Goal: Participate in discussion: Engage in conversation with other users on a specific topic

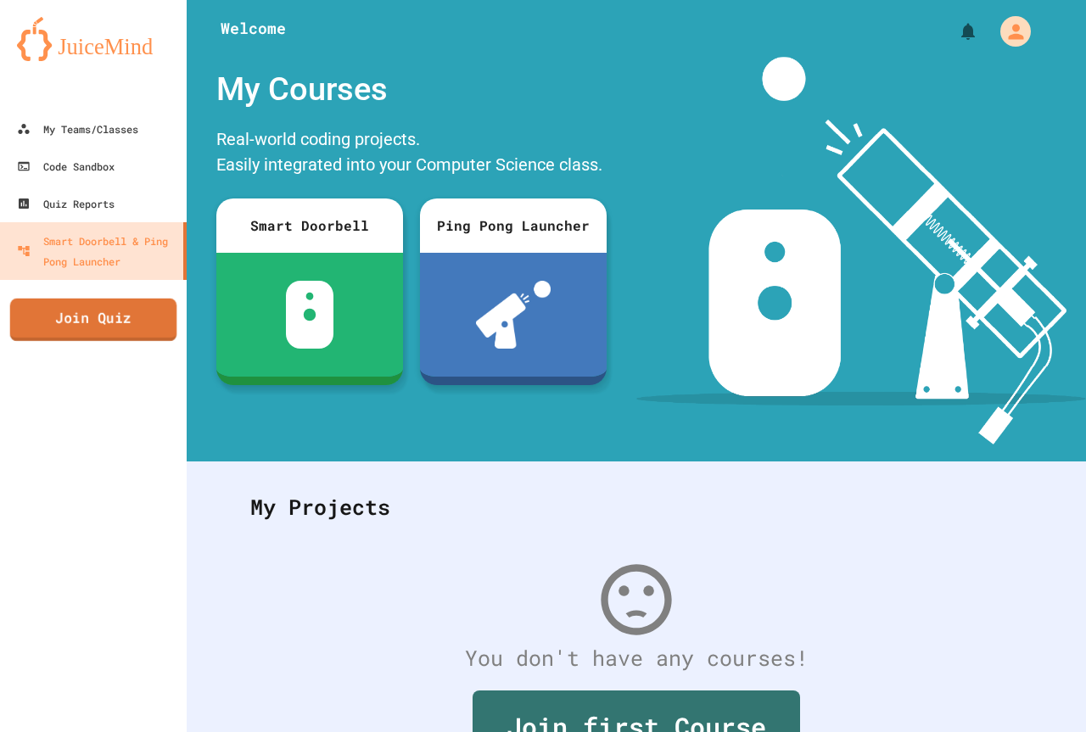
click at [148, 306] on link "Join Quiz" at bounding box center [93, 320] width 167 height 42
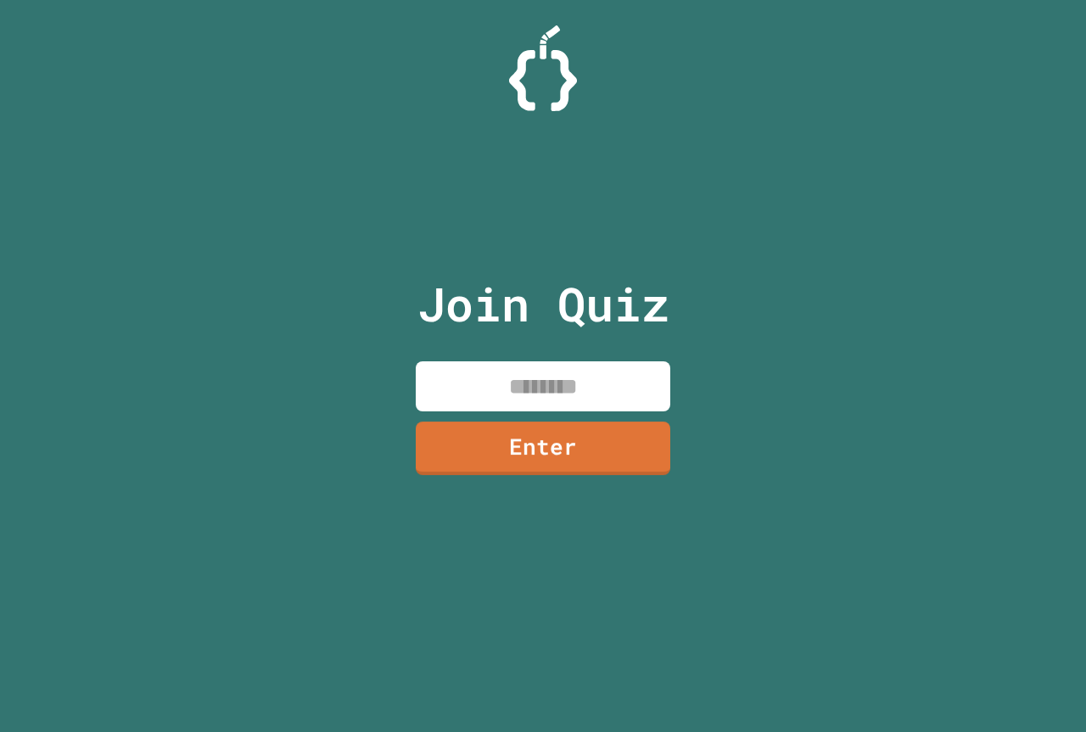
click at [599, 373] on input at bounding box center [543, 387] width 255 height 50
type input "********"
click at [567, 452] on link "Enter" at bounding box center [543, 446] width 255 height 56
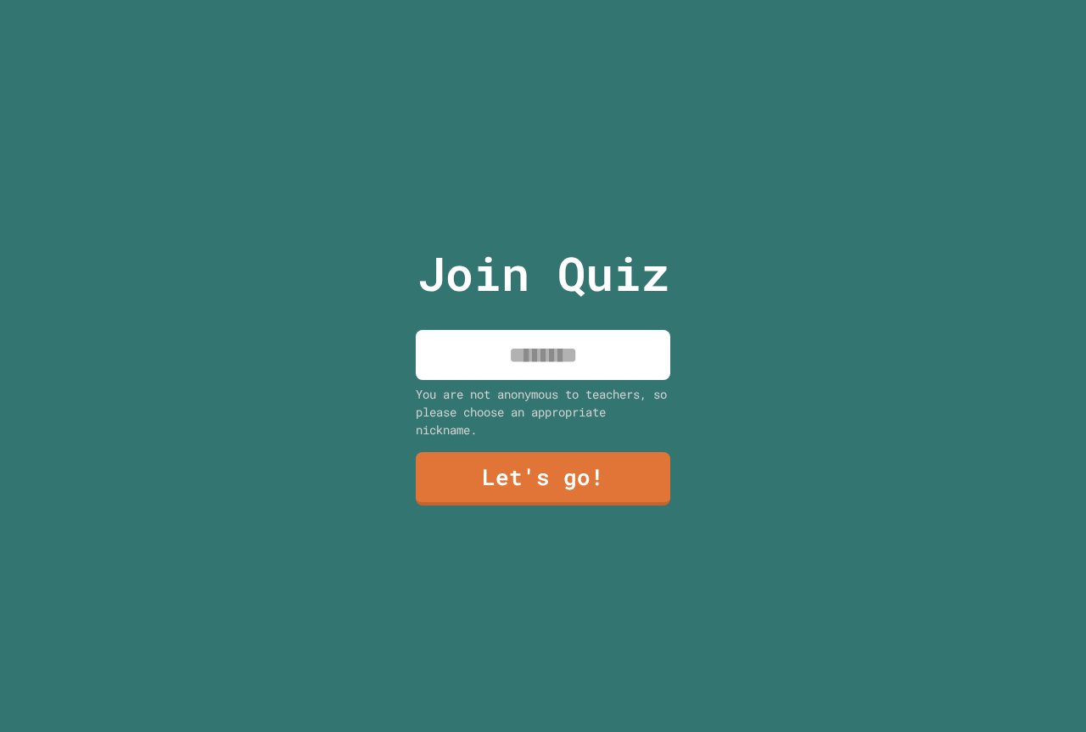
click at [558, 355] on input at bounding box center [543, 355] width 255 height 50
type input "**********"
click at [575, 454] on link "Let's go!" at bounding box center [543, 478] width 255 height 56
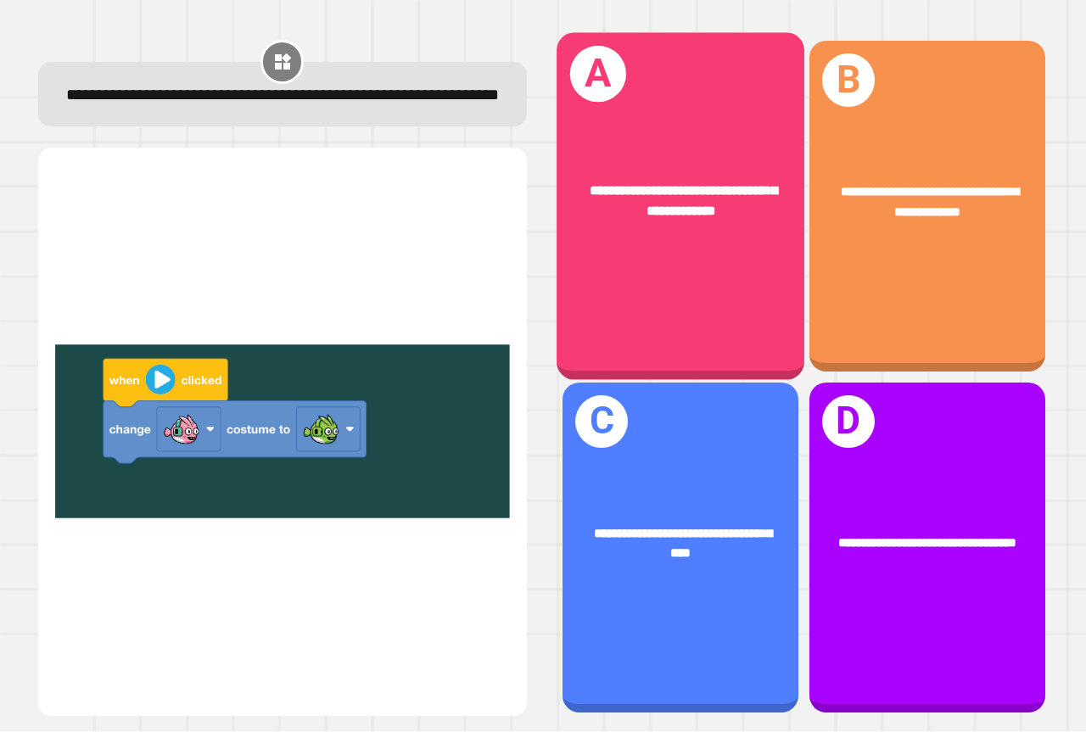
click at [681, 121] on div "**********" at bounding box center [681, 206] width 248 height 347
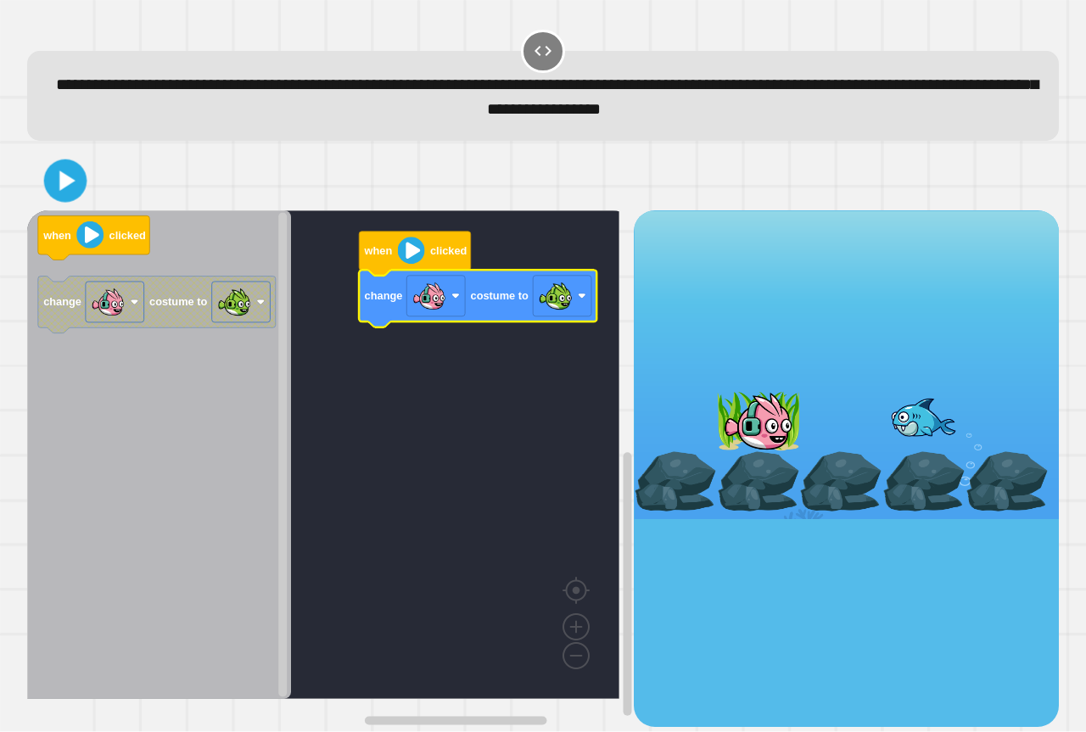
click at [70, 170] on icon at bounding box center [65, 181] width 35 height 35
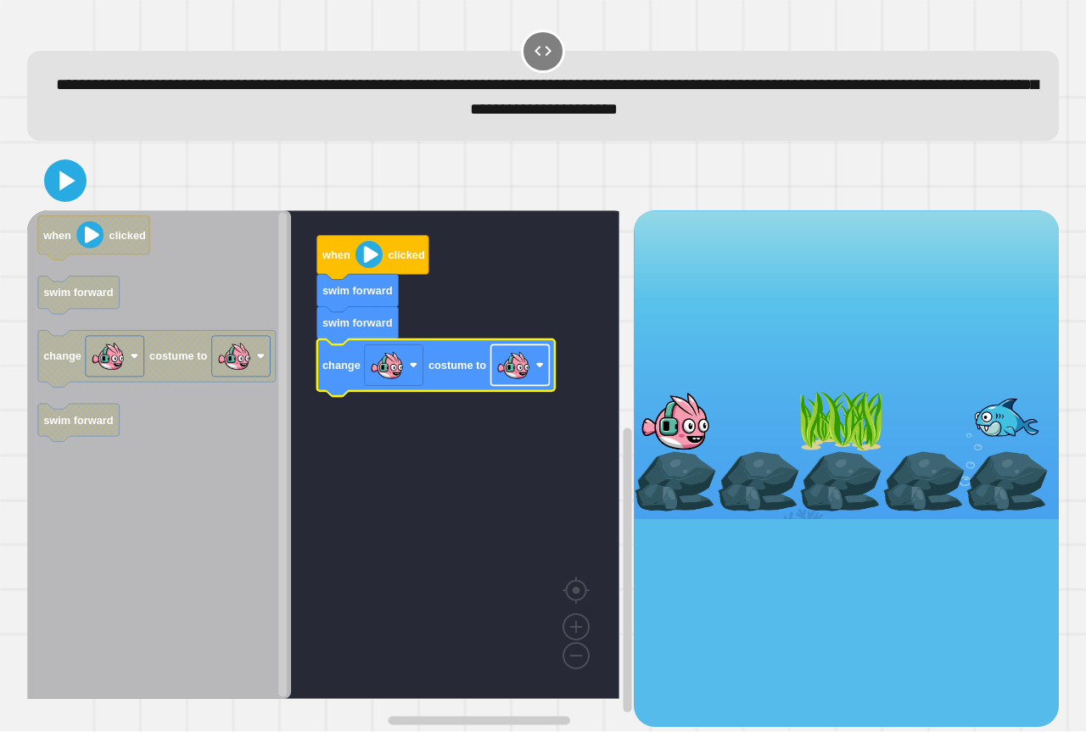
click at [525, 376] on image "Blockly Workspace" at bounding box center [514, 366] width 34 height 34
click at [69, 182] on icon at bounding box center [67, 181] width 16 height 20
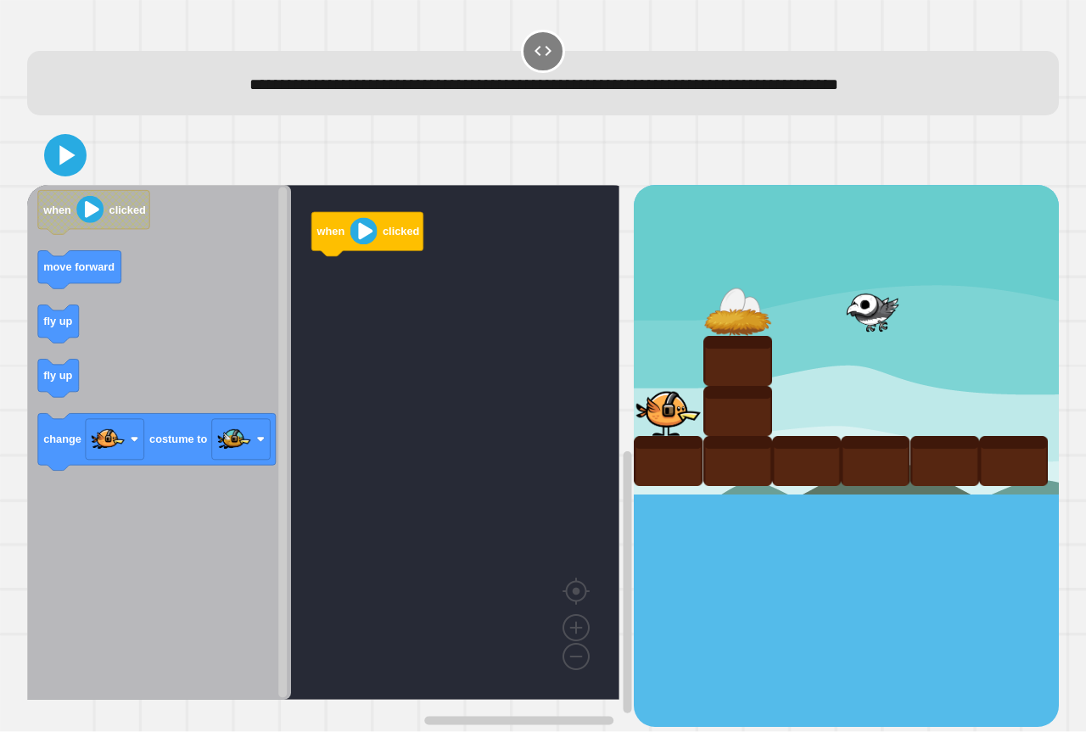
drag, startPoint x: 867, startPoint y: 359, endPoint x: 861, endPoint y: 380, distance: 22.0
drag, startPoint x: 861, startPoint y: 383, endPoint x: 856, endPoint y: 391, distance: 9.9
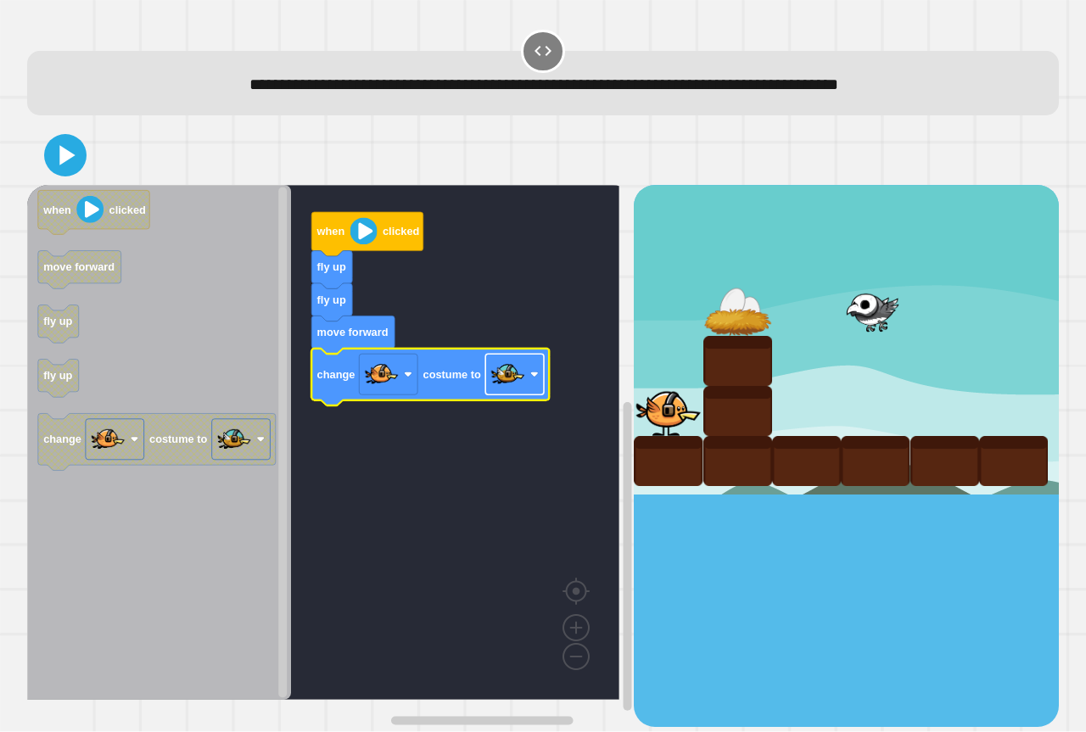
click at [523, 388] on image "Blockly Workspace" at bounding box center [508, 375] width 34 height 34
click at [498, 379] on image "Blockly Workspace" at bounding box center [508, 375] width 34 height 34
click at [59, 149] on icon at bounding box center [68, 155] width 19 height 24
click at [536, 381] on g "Blockly Workspace" at bounding box center [514, 375] width 59 height 41
click at [70, 155] on icon at bounding box center [67, 155] width 17 height 22
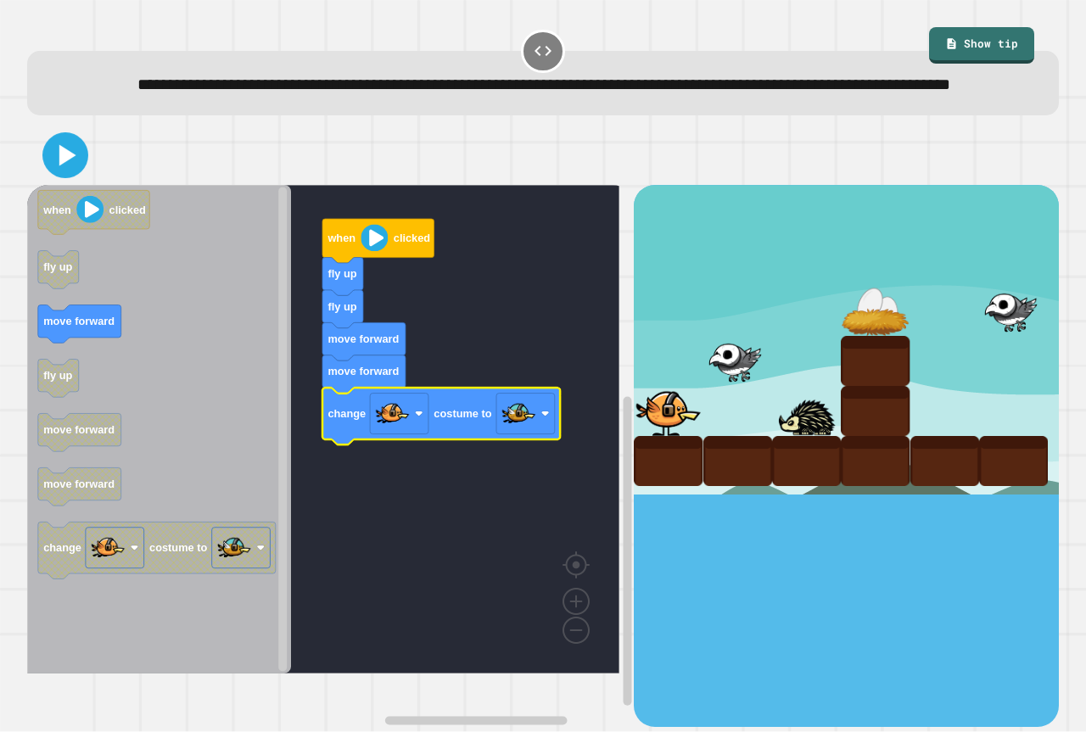
click at [62, 166] on icon at bounding box center [67, 155] width 17 height 21
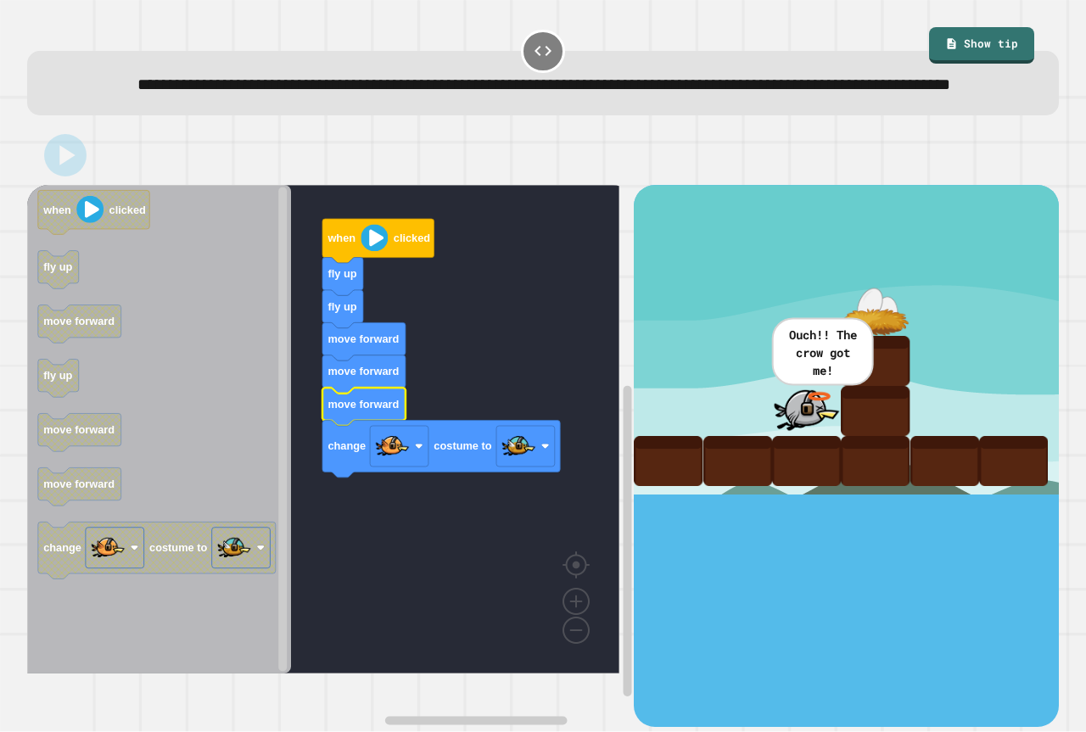
click at [67, 172] on icon at bounding box center [65, 155] width 34 height 34
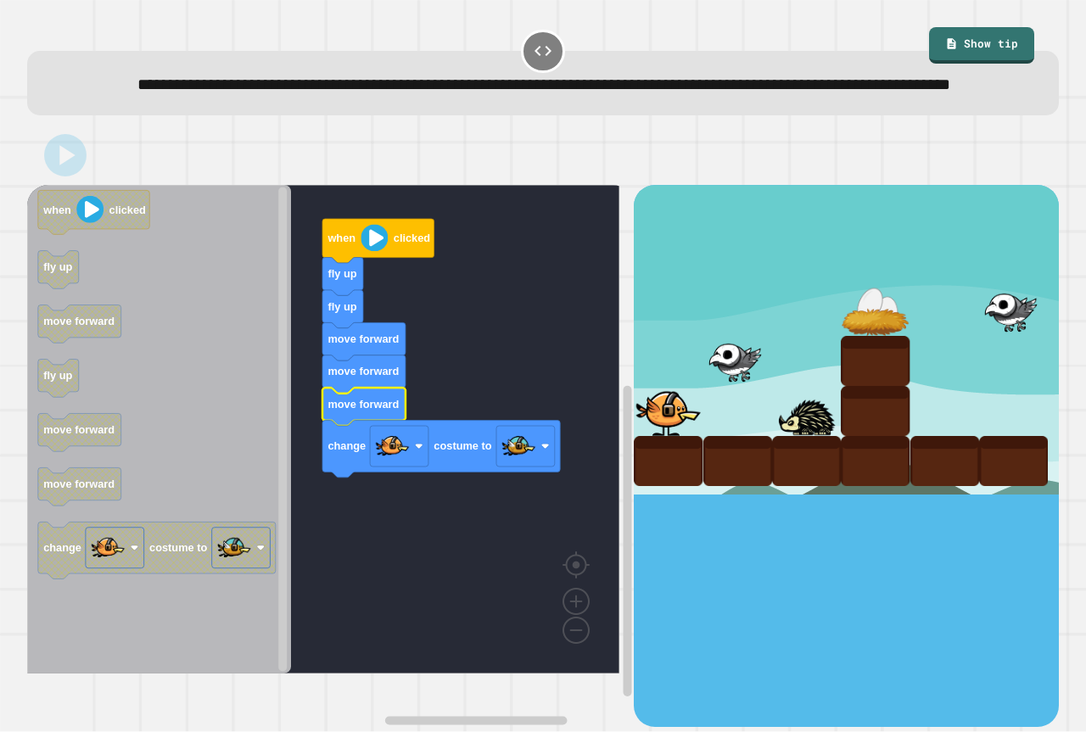
click at [59, 185] on div at bounding box center [543, 155] width 1032 height 59
click at [46, 185] on div at bounding box center [543, 155] width 1032 height 59
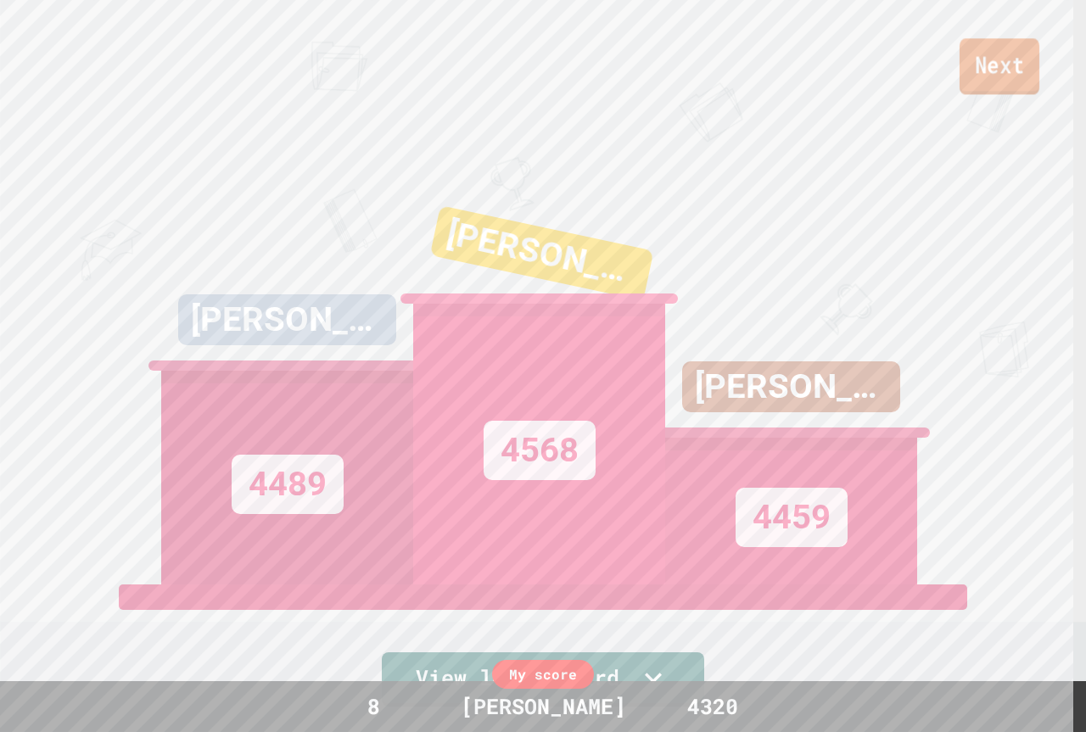
click at [1029, 67] on link "Next" at bounding box center [1000, 66] width 80 height 56
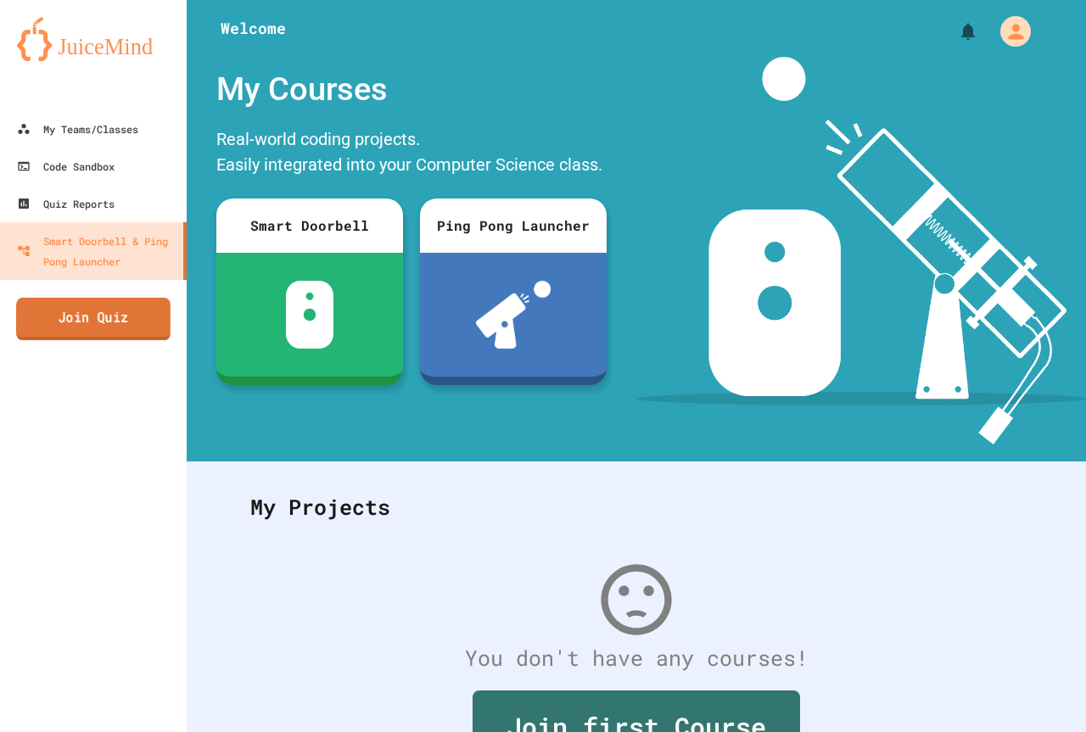
click at [145, 331] on link "Join Quiz" at bounding box center [93, 319] width 154 height 42
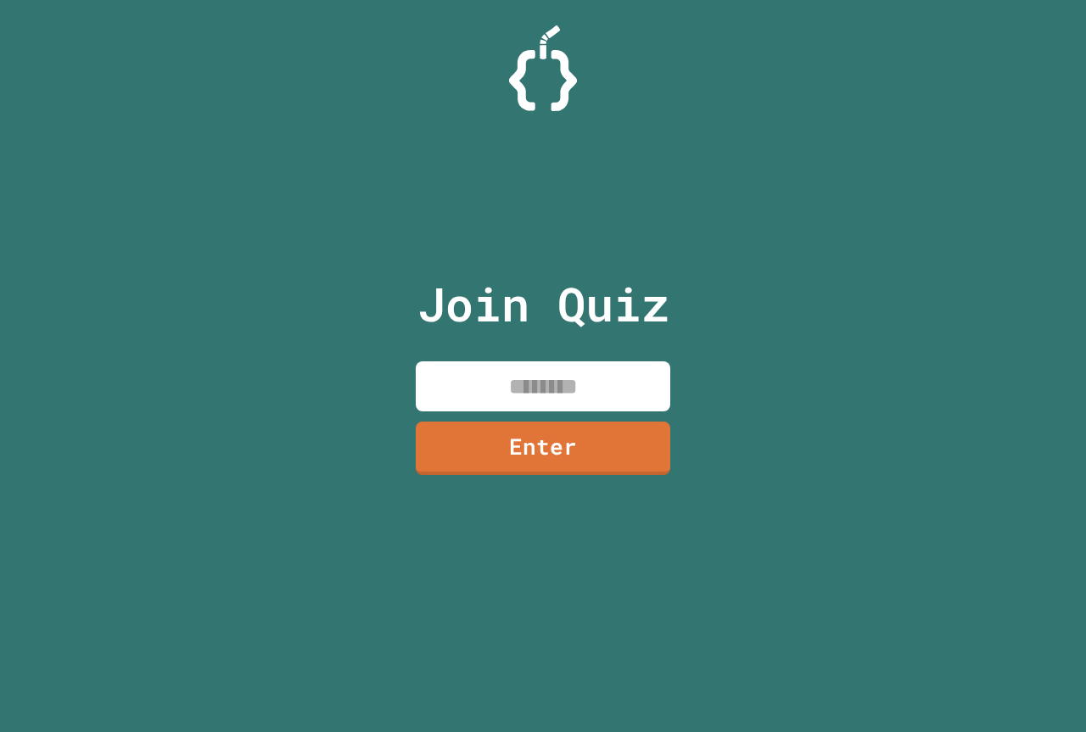
click at [471, 372] on input at bounding box center [543, 387] width 255 height 50
type input "********"
drag, startPoint x: 471, startPoint y: 368, endPoint x: 506, endPoint y: 428, distance: 68.9
click at [506, 428] on link "Enter" at bounding box center [543, 448] width 255 height 53
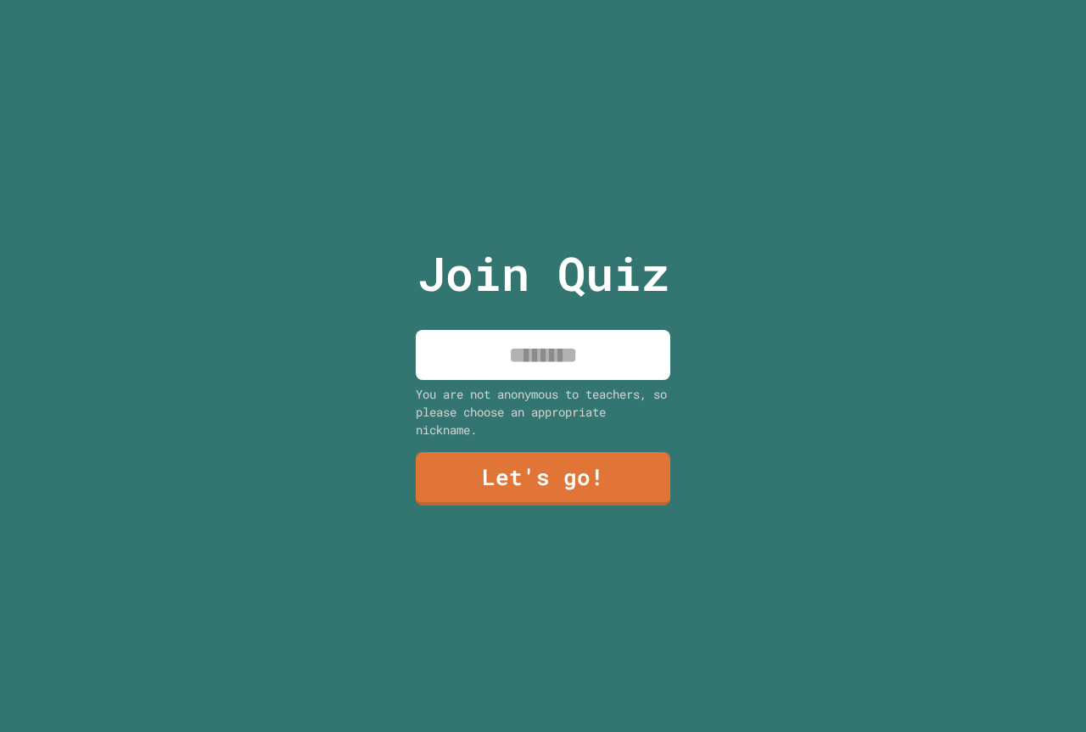
click at [508, 356] on input at bounding box center [543, 355] width 255 height 50
drag, startPoint x: 508, startPoint y: 356, endPoint x: 513, endPoint y: 412, distance: 56.2
click at [508, 356] on input at bounding box center [543, 355] width 255 height 50
type input "******"
drag, startPoint x: 510, startPoint y: 483, endPoint x: 518, endPoint y: 491, distance: 10.8
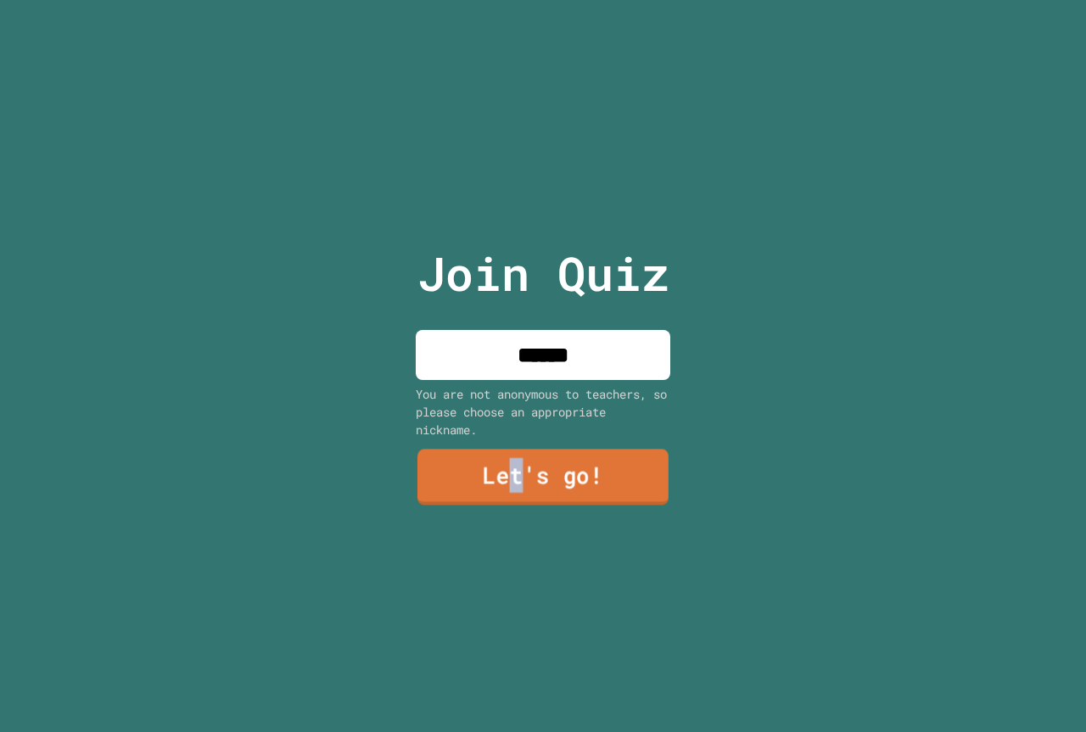
click at [518, 491] on link "Let's go!" at bounding box center [543, 478] width 251 height 56
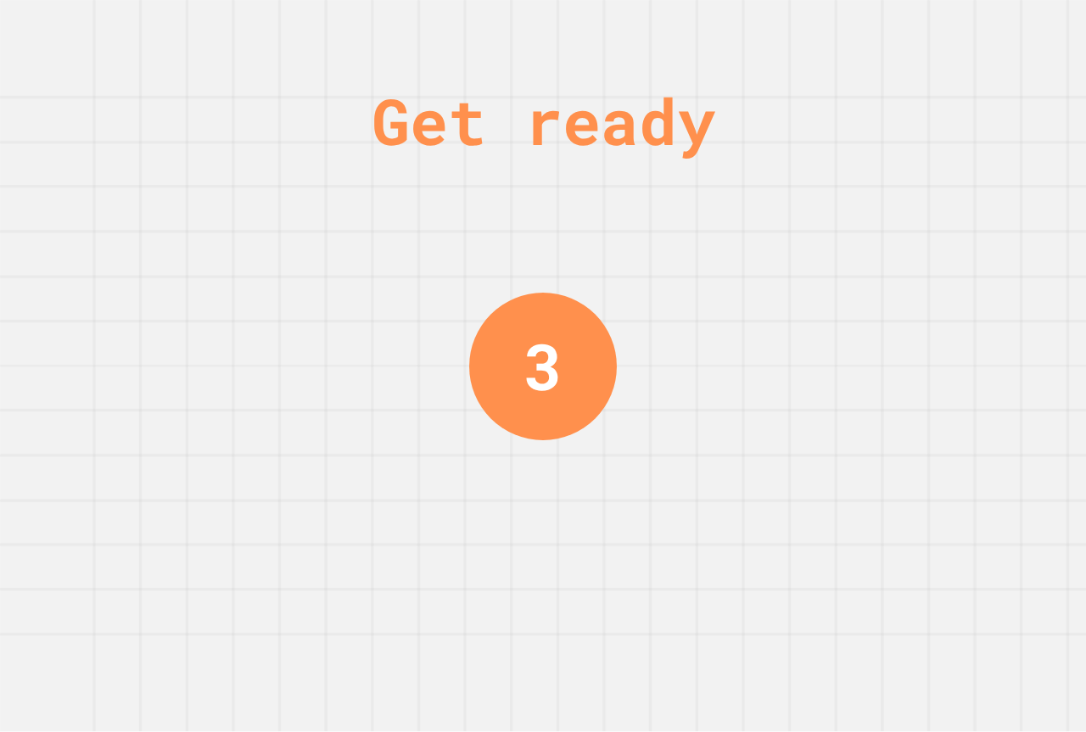
click at [507, 401] on div "3" at bounding box center [543, 367] width 148 height 148
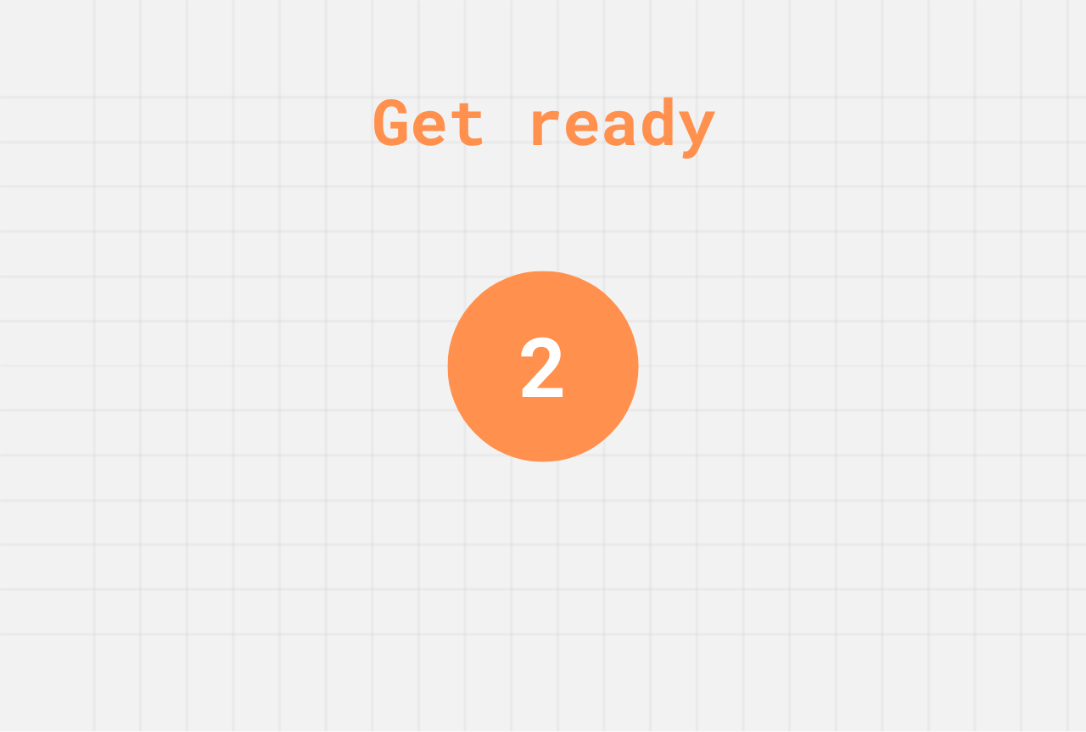
drag, startPoint x: 508, startPoint y: 403, endPoint x: 460, endPoint y: 446, distance: 64.4
click at [424, 464] on div "Get ready 2" at bounding box center [543, 366] width 1086 height 732
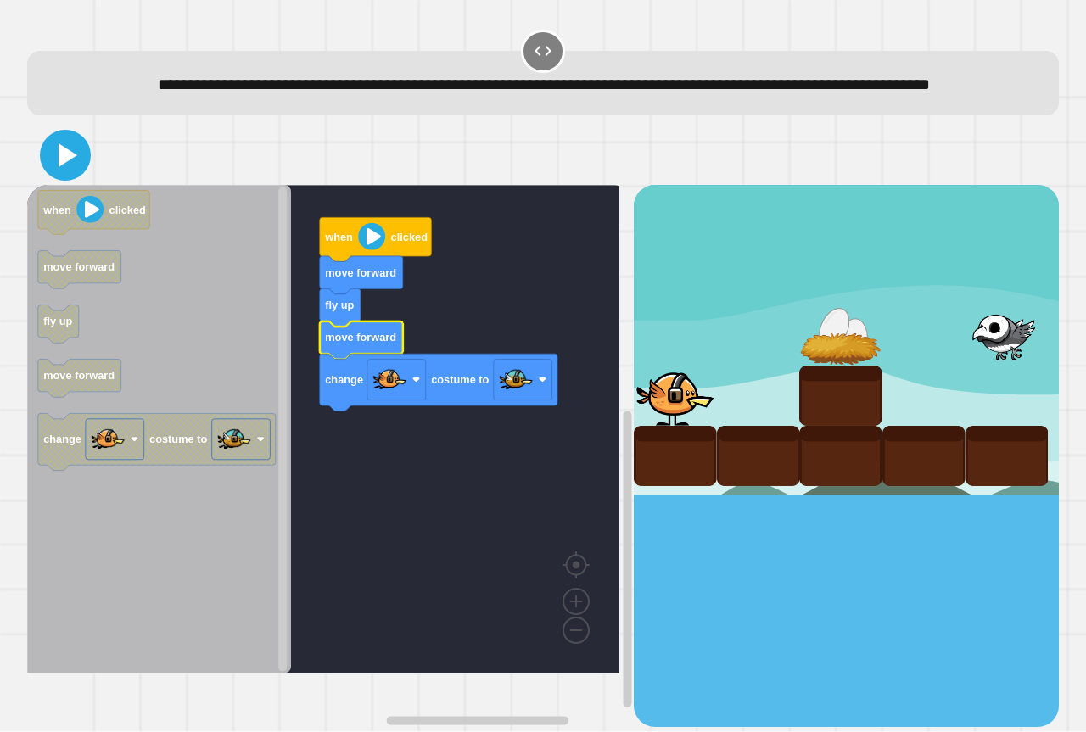
drag, startPoint x: 67, startPoint y: 203, endPoint x: 68, endPoint y: 194, distance: 9.4
click at [68, 181] on button at bounding box center [65, 155] width 51 height 51
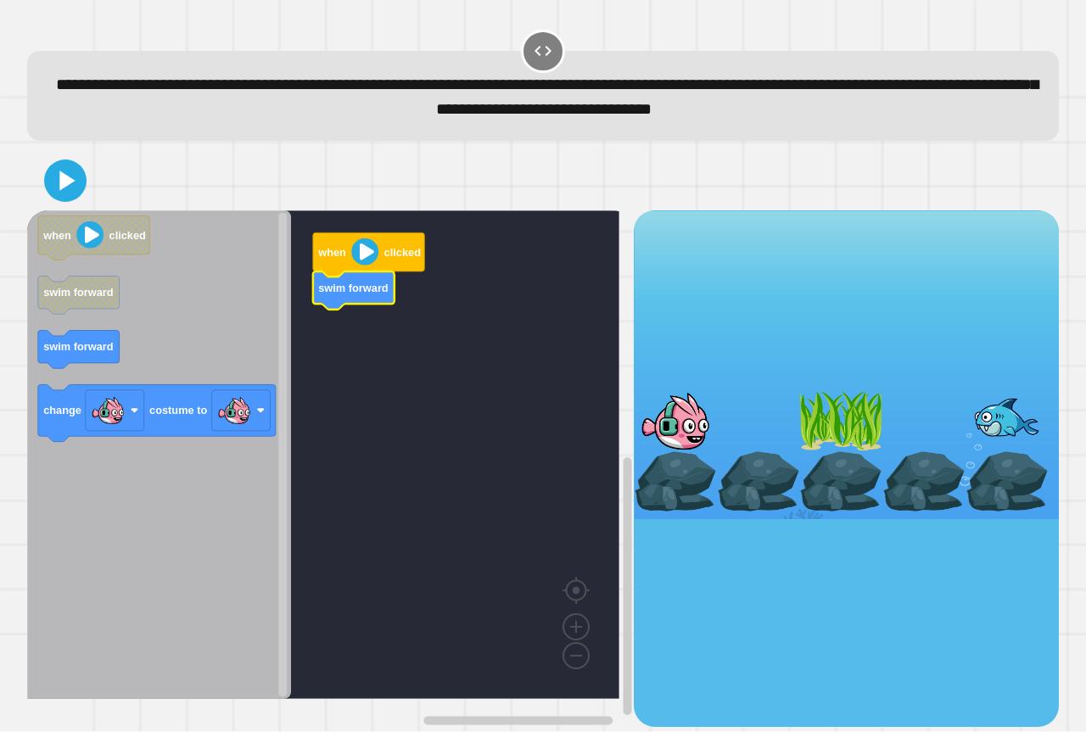
click at [108, 334] on icon "when clicked swim forward swim forward change costume to" at bounding box center [159, 454] width 264 height 489
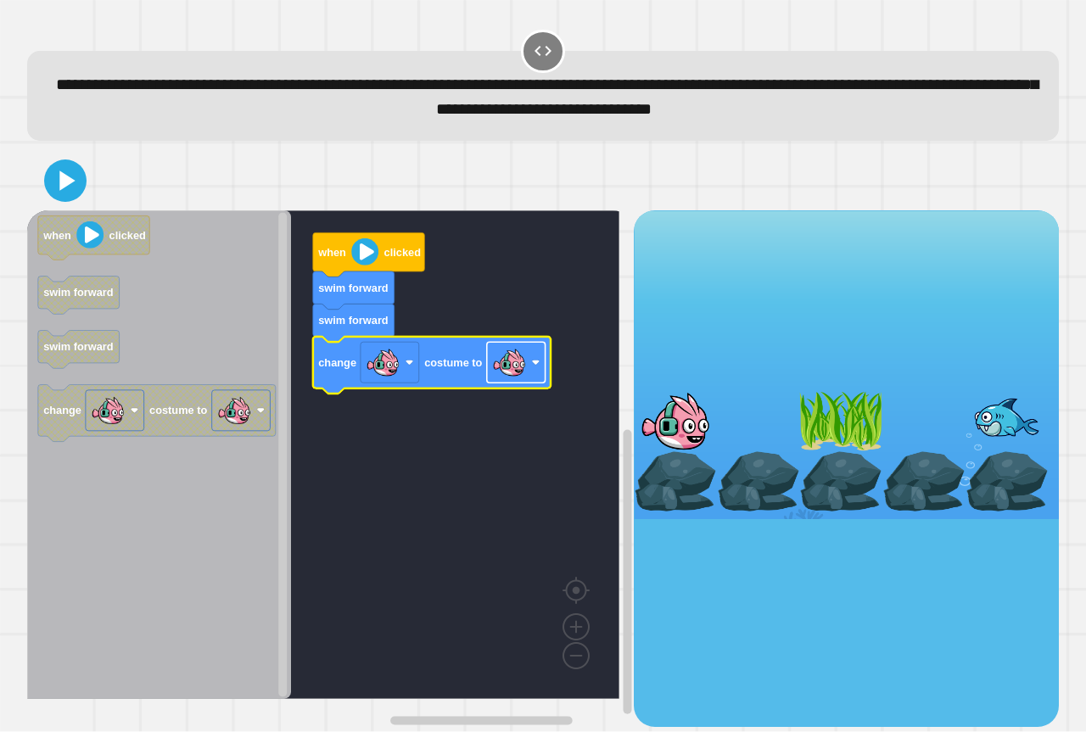
click at [519, 384] on rect "Blockly Workspace" at bounding box center [516, 363] width 59 height 41
click at [52, 176] on icon at bounding box center [65, 181] width 34 height 34
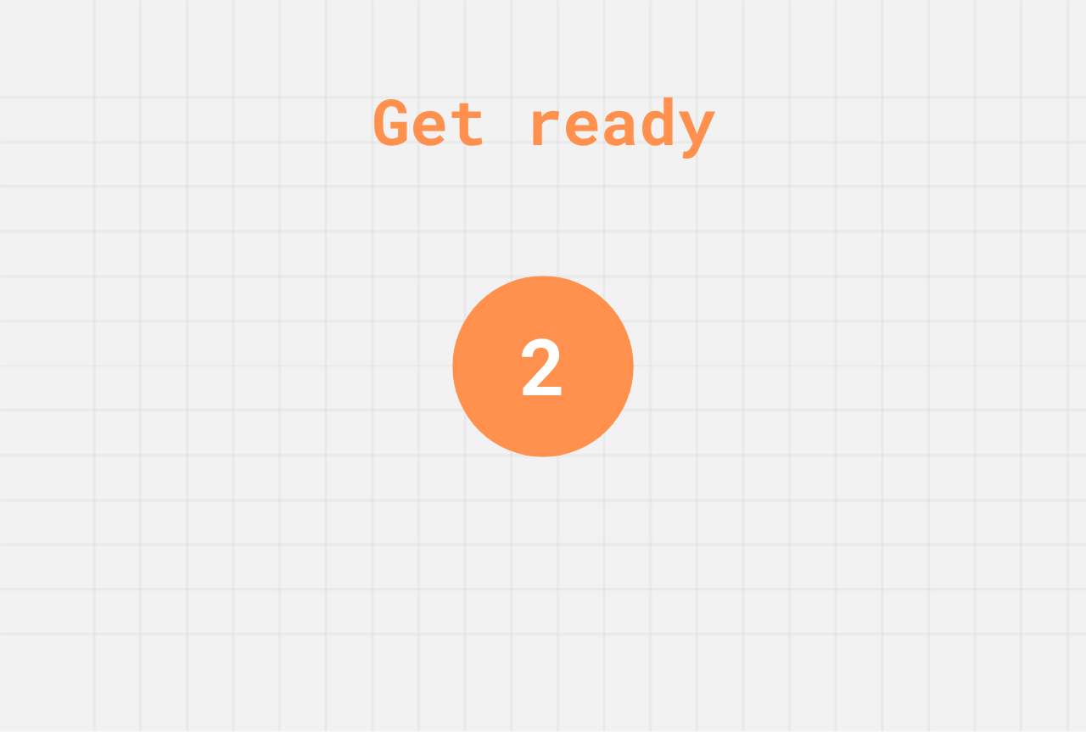
click at [419, 311] on div "Get ready 2" at bounding box center [543, 366] width 1086 height 732
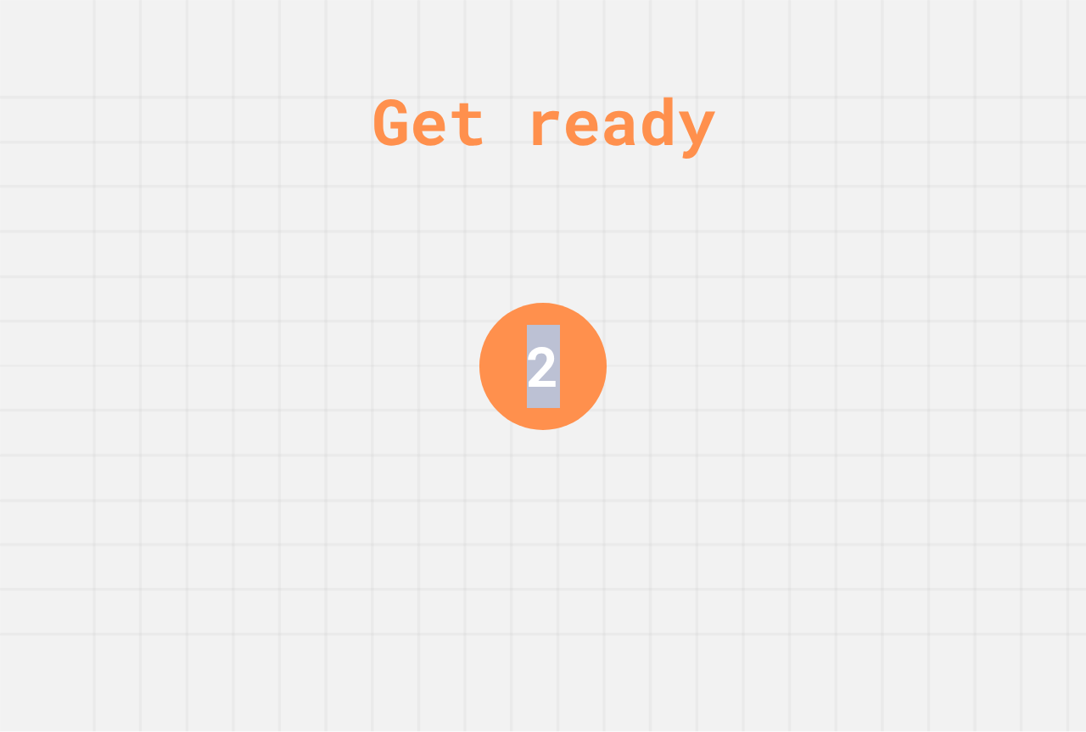
click at [419, 309] on div "Get ready 2" at bounding box center [543, 366] width 1086 height 732
click at [419, 309] on div "Get ready 1" at bounding box center [543, 366] width 1086 height 732
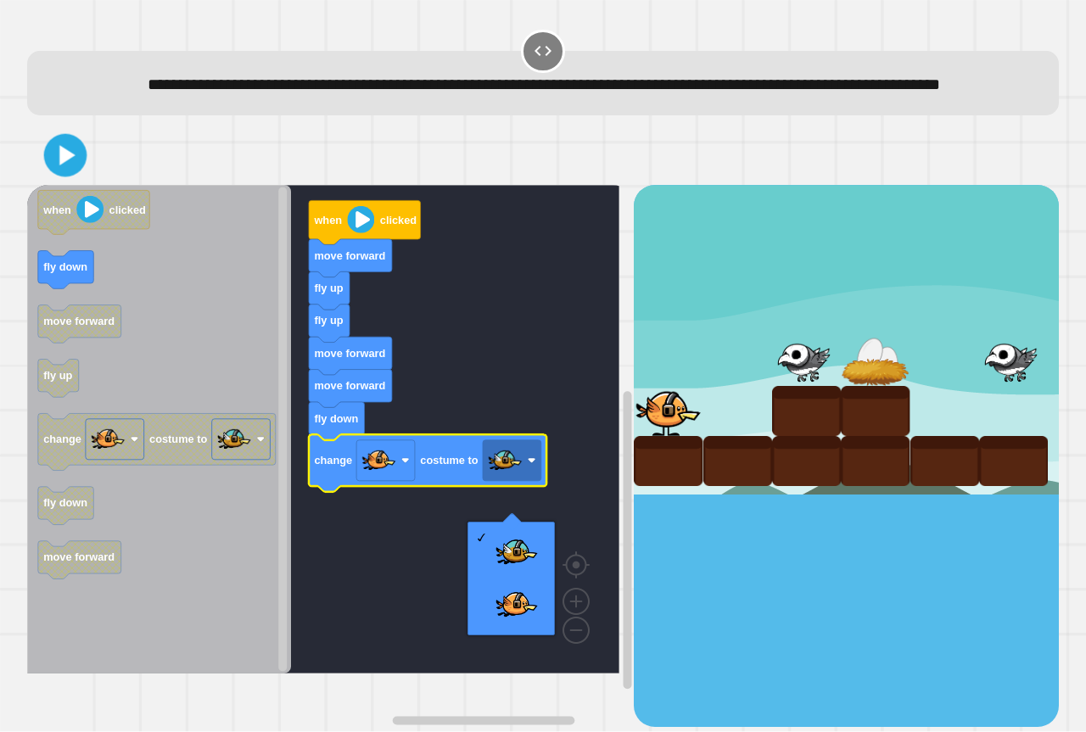
click at [62, 166] on icon at bounding box center [67, 156] width 16 height 20
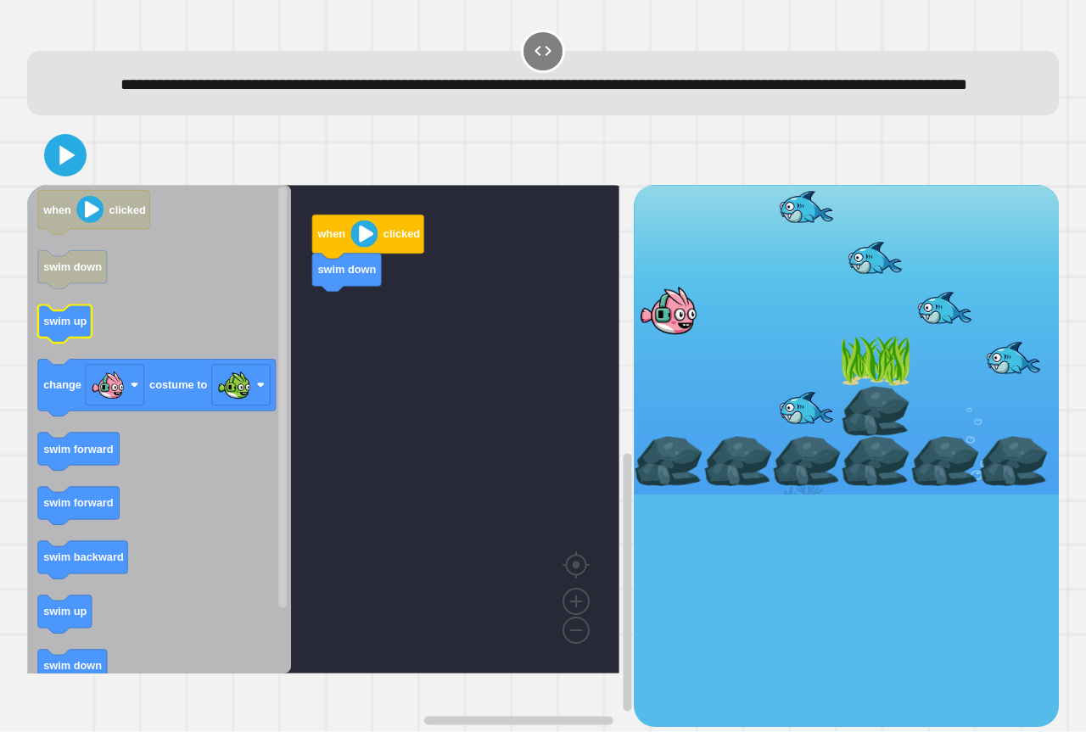
click at [67, 344] on icon "Blockly Workspace" at bounding box center [64, 325] width 53 height 38
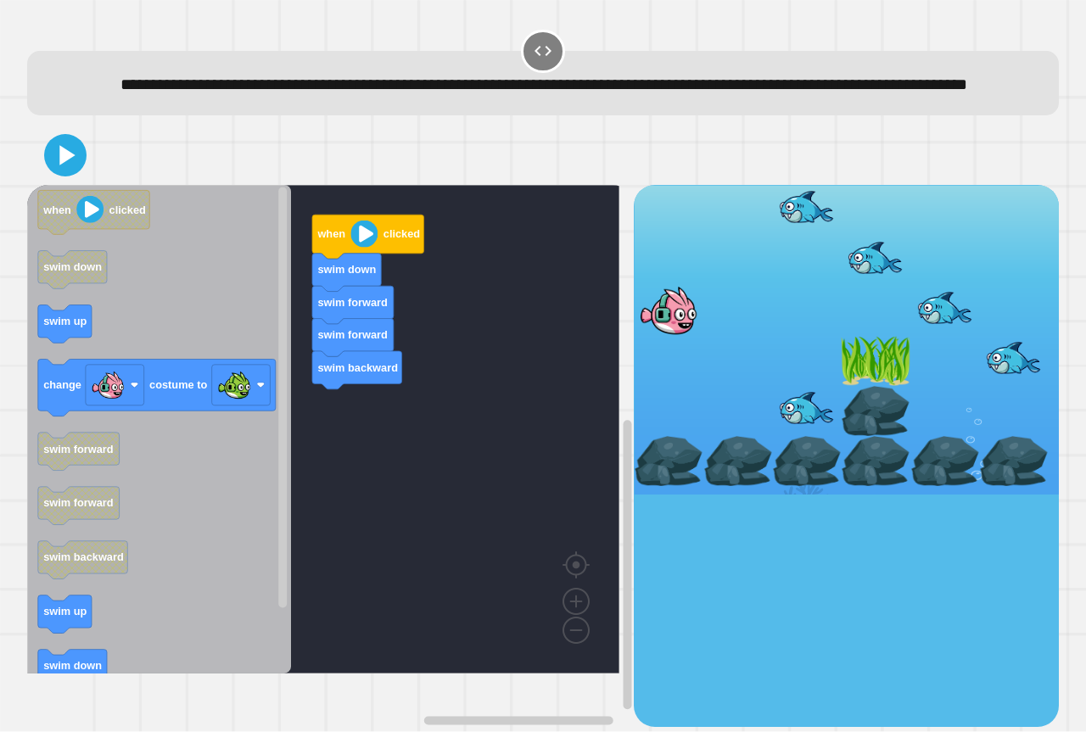
click at [299, 435] on div "when clicked swim down swim forward swim forward swim backward when clicked swi…" at bounding box center [330, 455] width 607 height 541
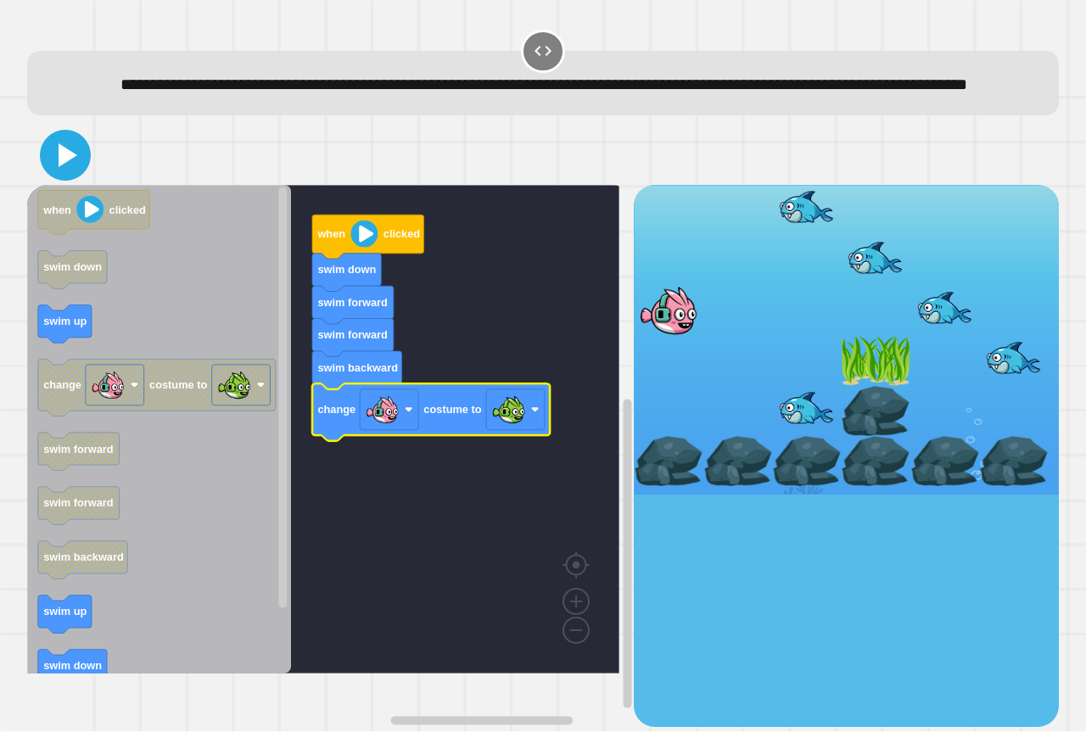
click at [67, 176] on icon at bounding box center [65, 155] width 41 height 41
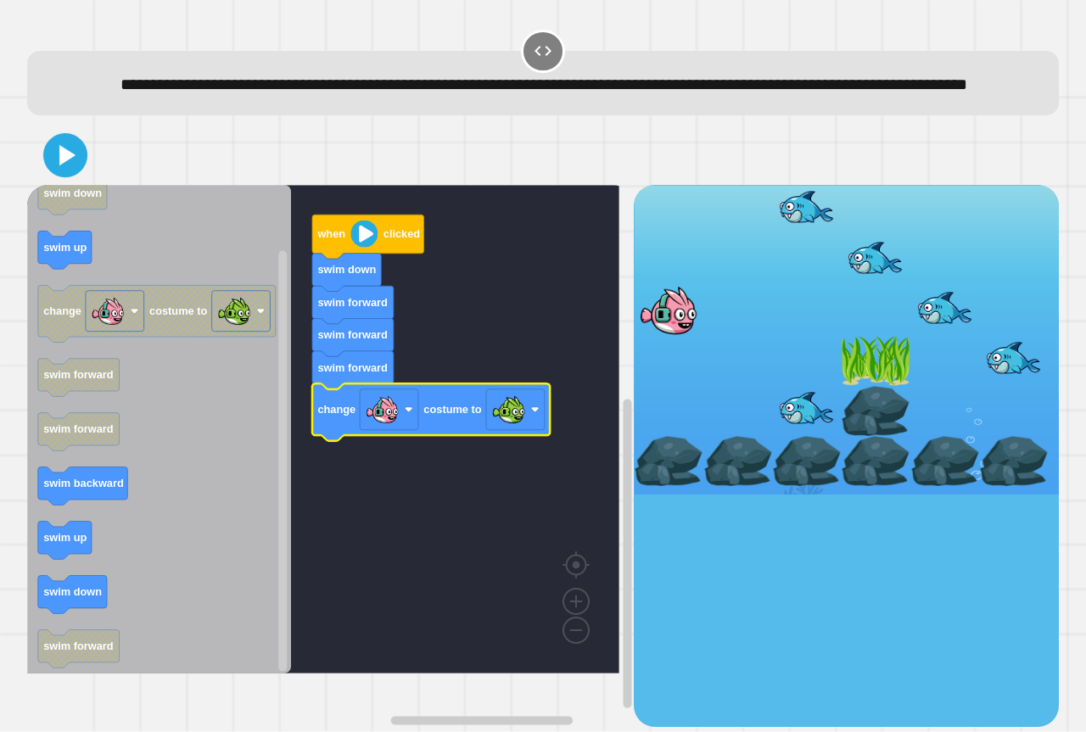
click at [73, 174] on icon at bounding box center [66, 156] width 36 height 36
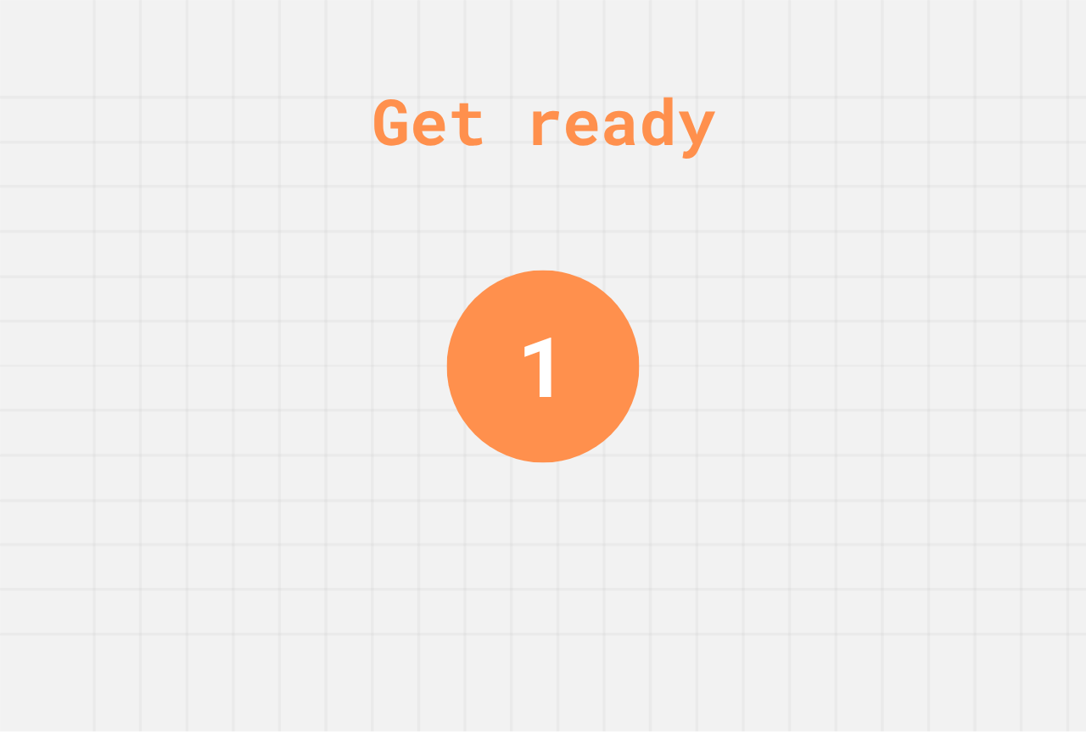
drag, startPoint x: 564, startPoint y: 227, endPoint x: 559, endPoint y: 213, distance: 14.5
click at [540, 213] on div "Get ready 1" at bounding box center [543, 366] width 127 height 732
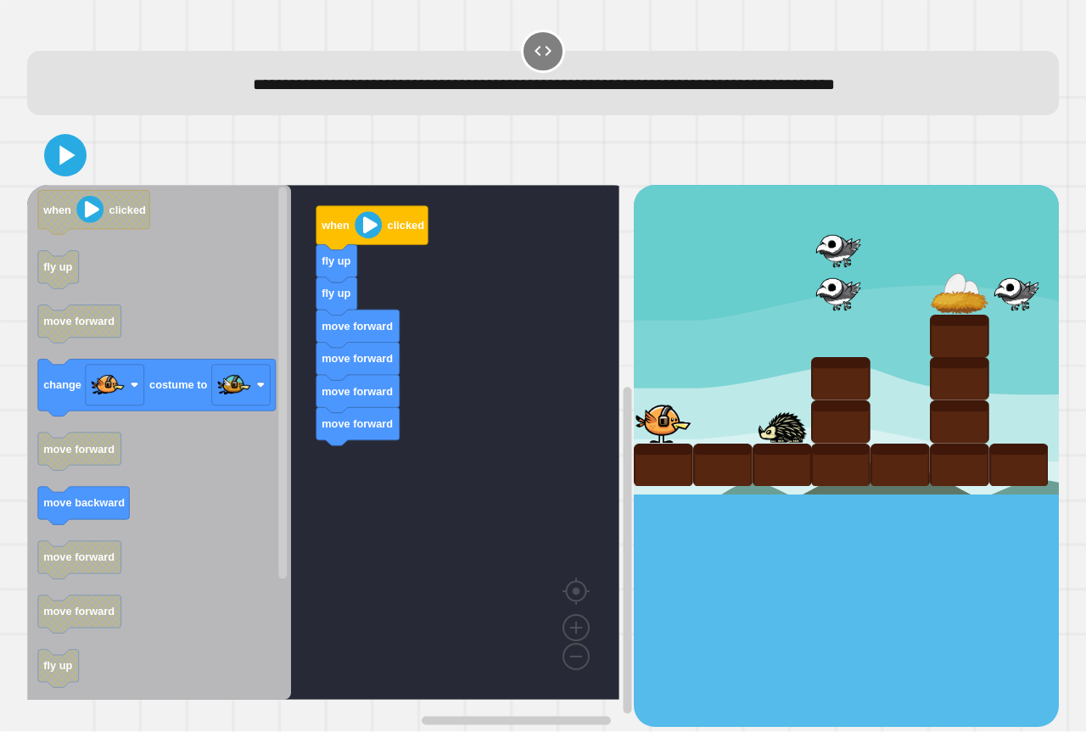
click at [366, 440] on div "when clicked fly up fly up move forward move forward move forward move forward …" at bounding box center [330, 455] width 607 height 541
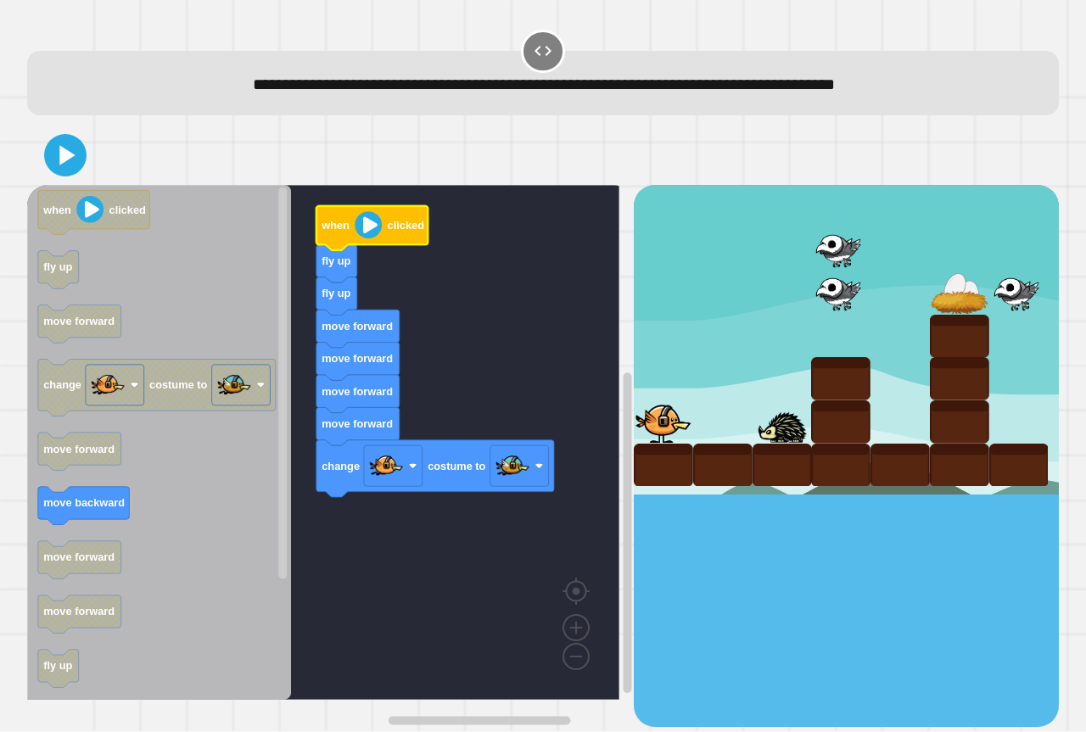
click at [367, 235] on image "Blockly Workspace" at bounding box center [368, 225] width 27 height 27
click at [68, 159] on icon at bounding box center [68, 155] width 19 height 24
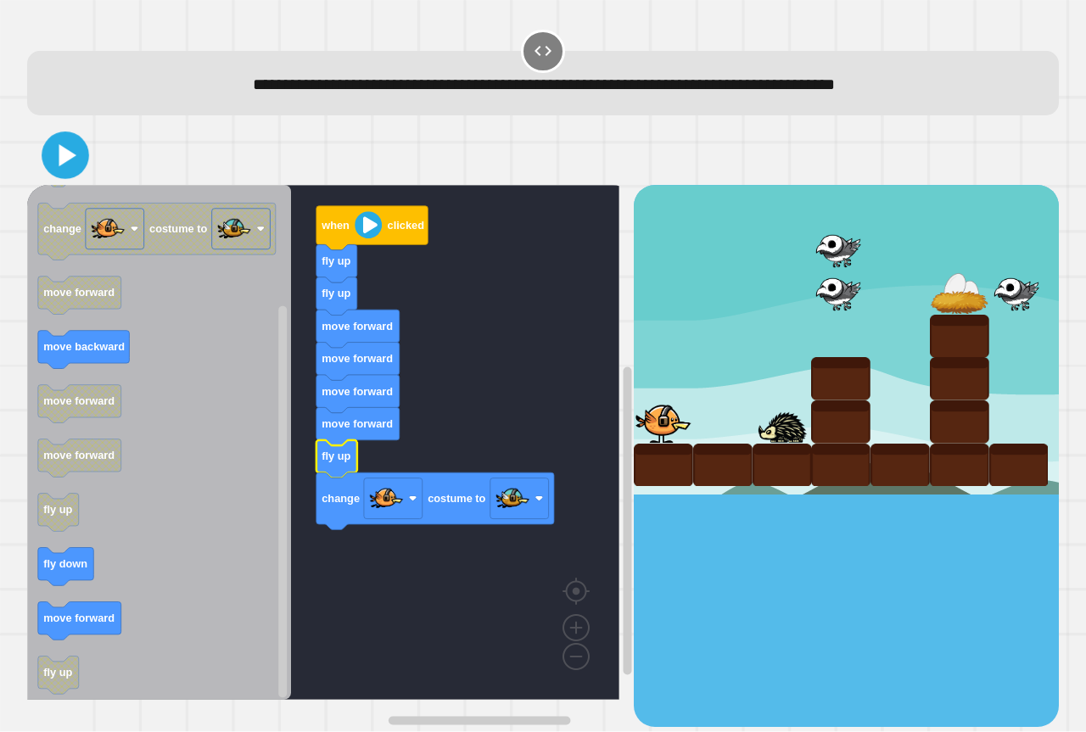
click at [70, 175] on icon at bounding box center [66, 156] width 38 height 38
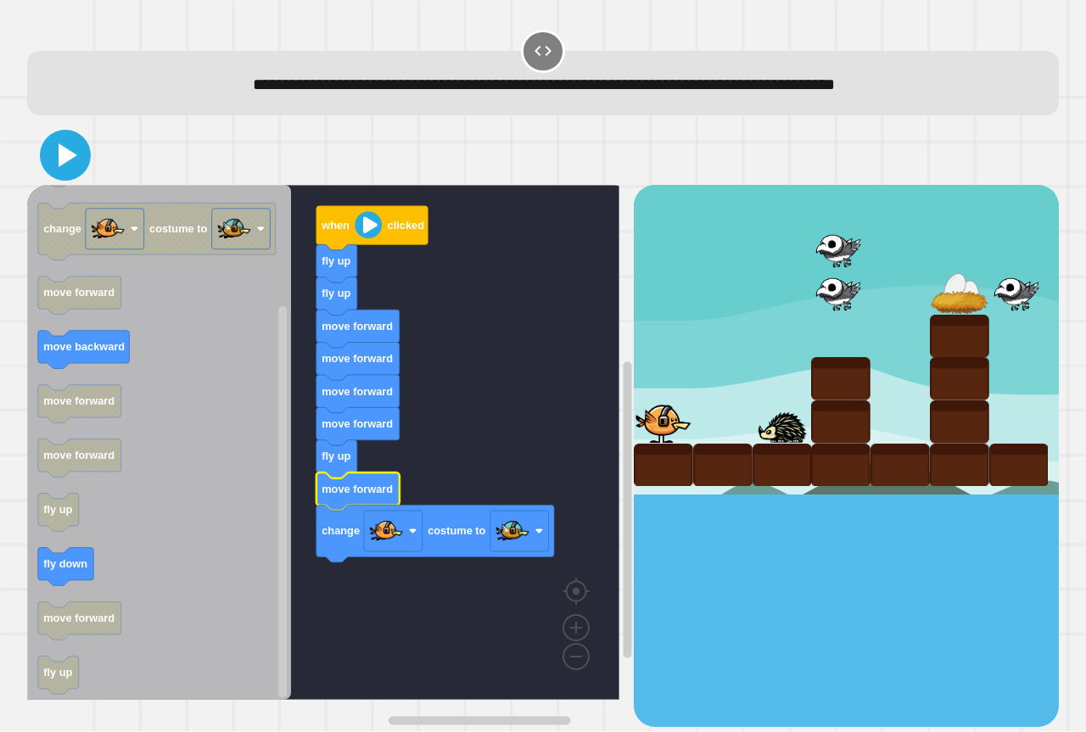
click at [67, 166] on icon at bounding box center [65, 155] width 41 height 41
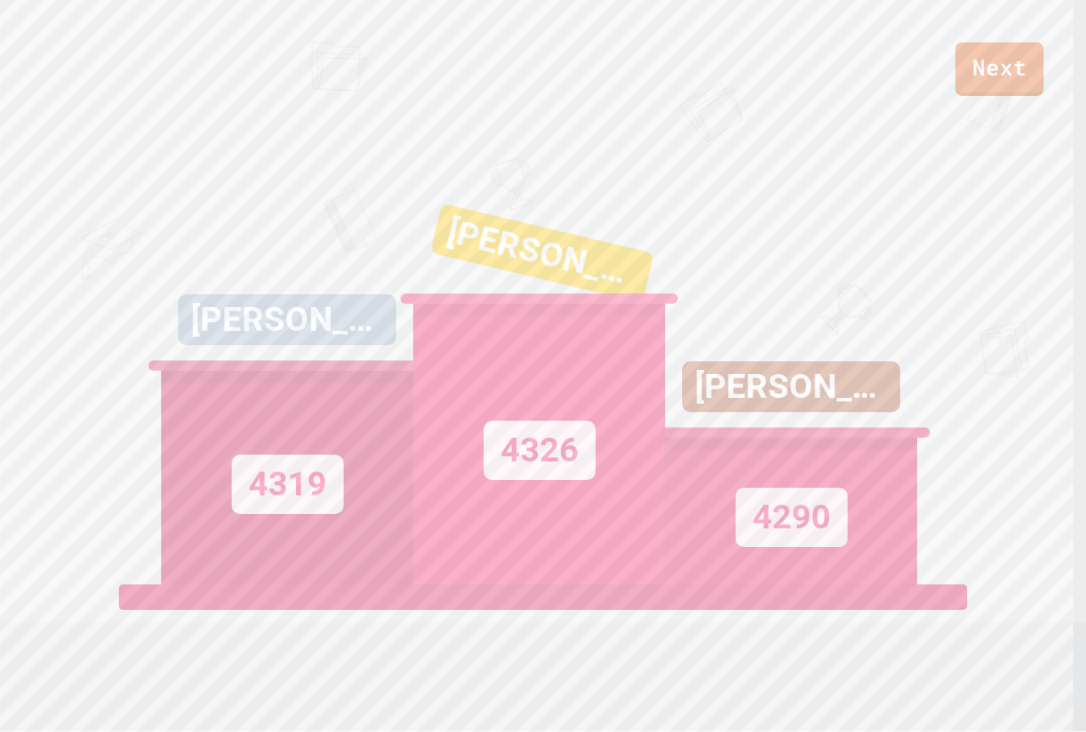
click at [0, 458] on div "Next KINGSTON [PERSON_NAME] 4319 [PERSON_NAME] 4326 [PERSON_NAME] 4290 View lea…" at bounding box center [543, 366] width 1086 height 732
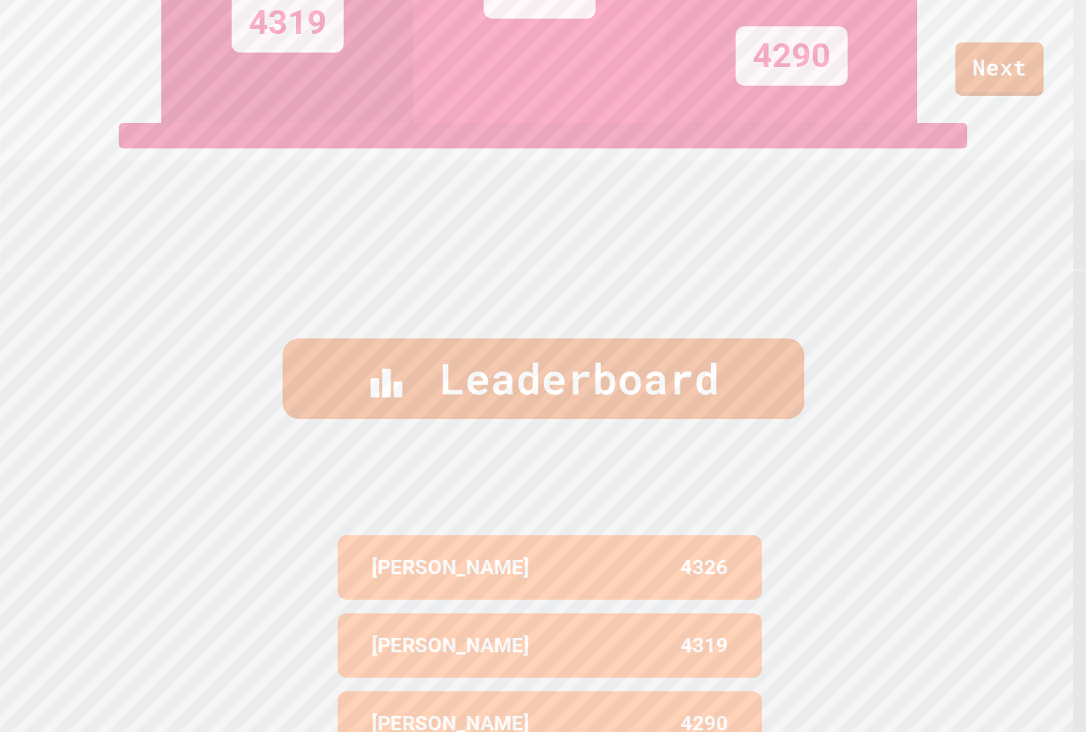
drag, startPoint x: 14, startPoint y: 478, endPoint x: 36, endPoint y: 440, distance: 43.4
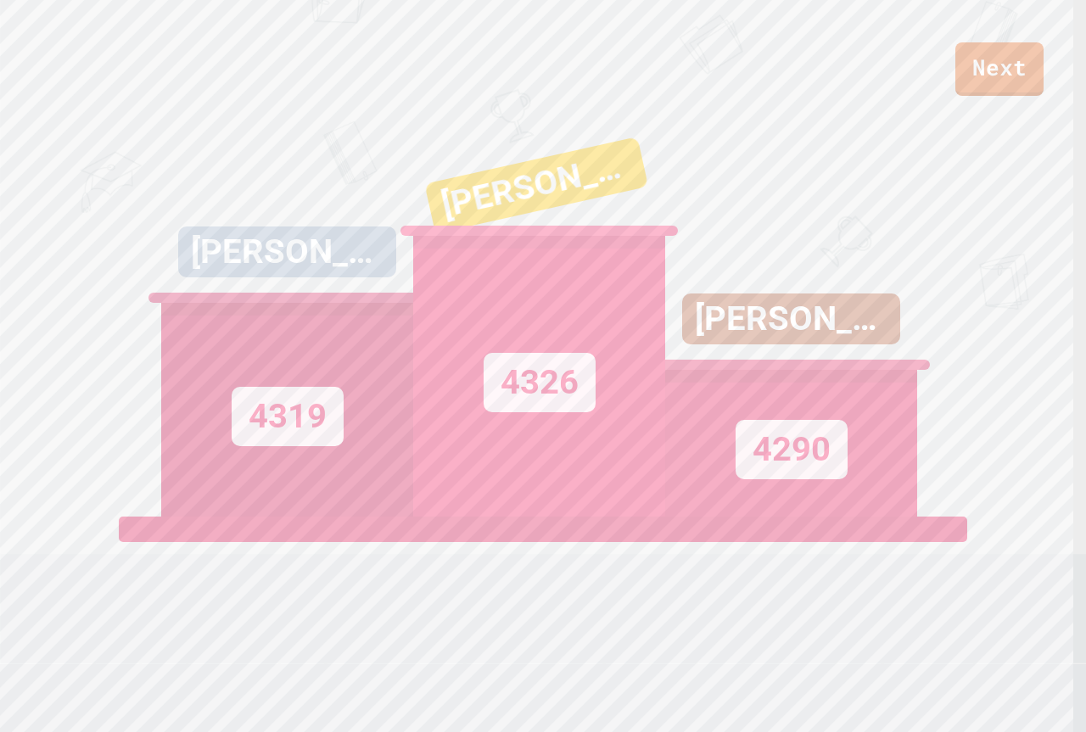
scroll to position [60, 0]
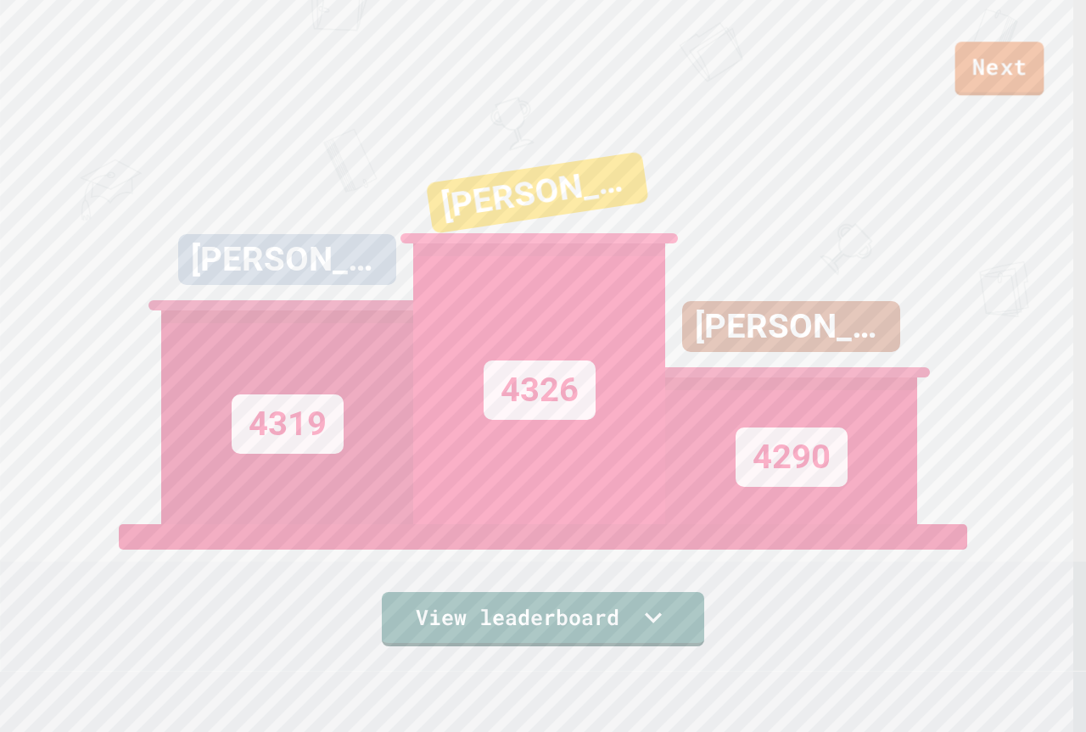
drag, startPoint x: 36, startPoint y: 440, endPoint x: 1001, endPoint y: 81, distance: 1029.6
click at [1001, 81] on link "Next" at bounding box center [1000, 69] width 89 height 54
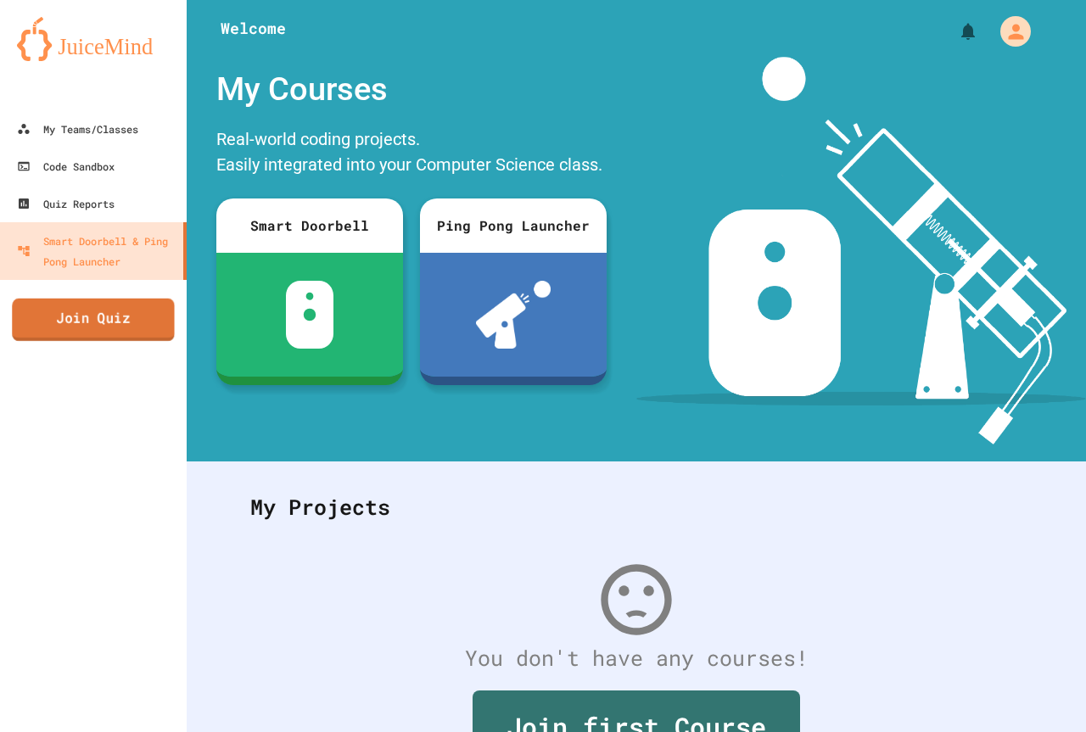
click at [94, 324] on link "Join Quiz" at bounding box center [93, 320] width 162 height 42
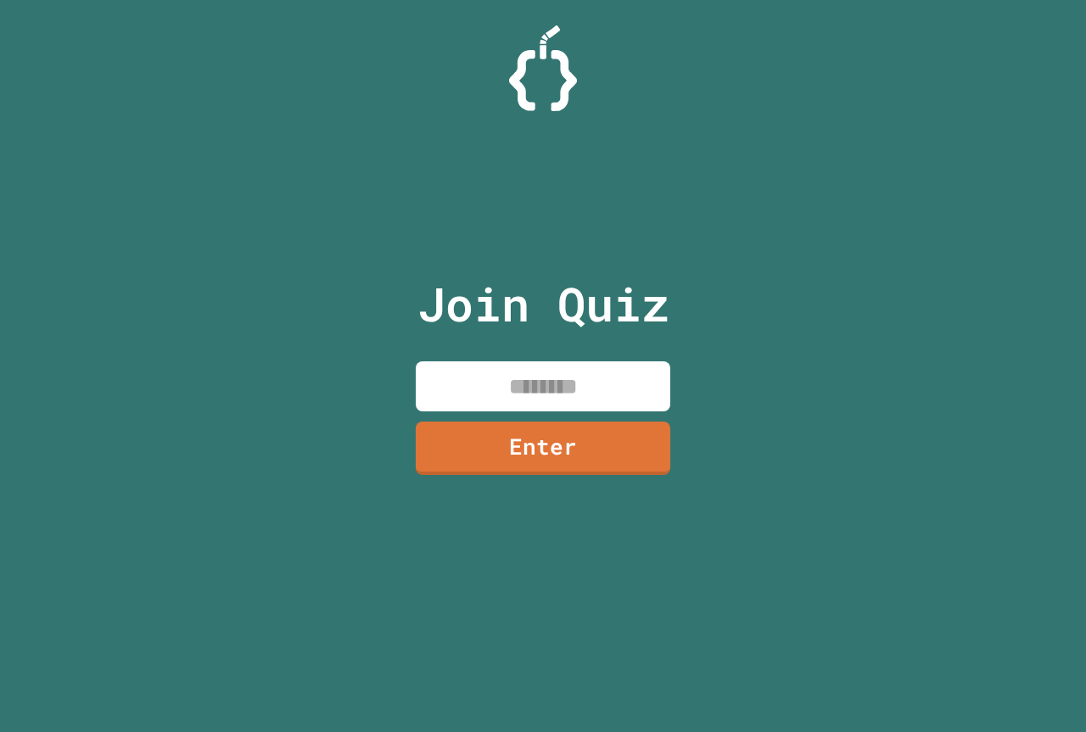
paste input "******"
click at [501, 385] on input "******" at bounding box center [543, 387] width 255 height 50
click at [600, 386] on input "*******" at bounding box center [543, 387] width 255 height 50
type input "********"
click at [633, 454] on link "Enter" at bounding box center [543, 447] width 259 height 56
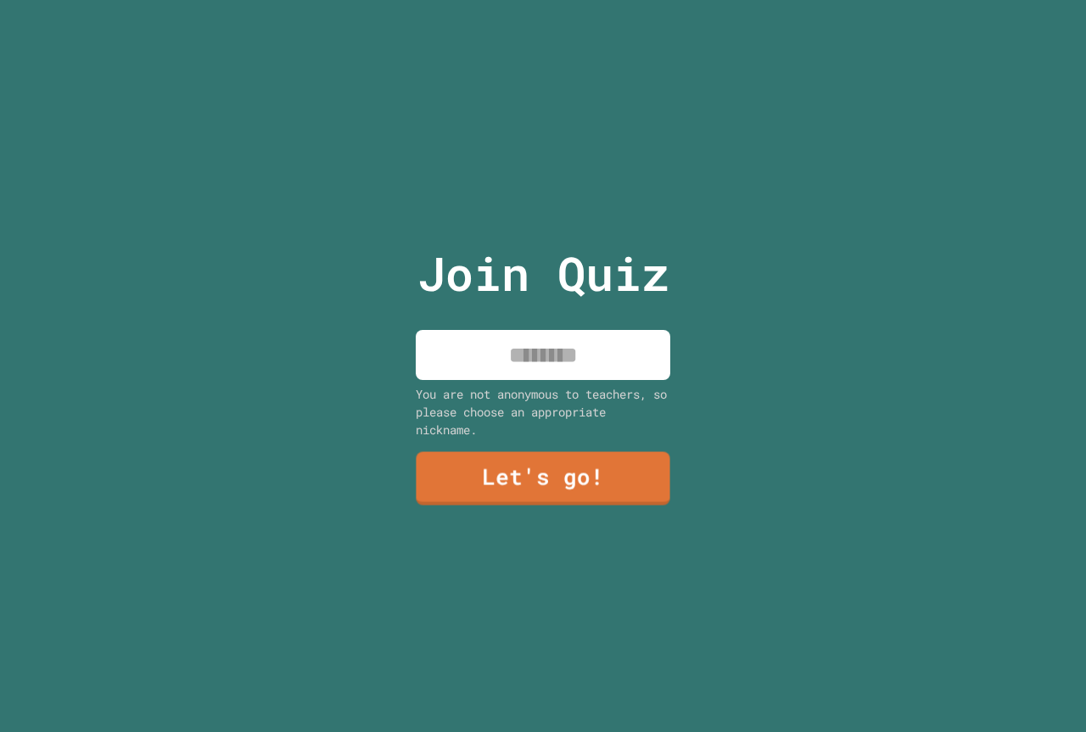
click at [547, 352] on input at bounding box center [543, 355] width 255 height 50
click at [507, 344] on input "******" at bounding box center [543, 355] width 255 height 50
click at [488, 343] on input "******" at bounding box center [543, 355] width 255 height 50
click at [504, 345] on input "*******" at bounding box center [543, 355] width 255 height 50
click at [510, 353] on input "********" at bounding box center [543, 355] width 255 height 50
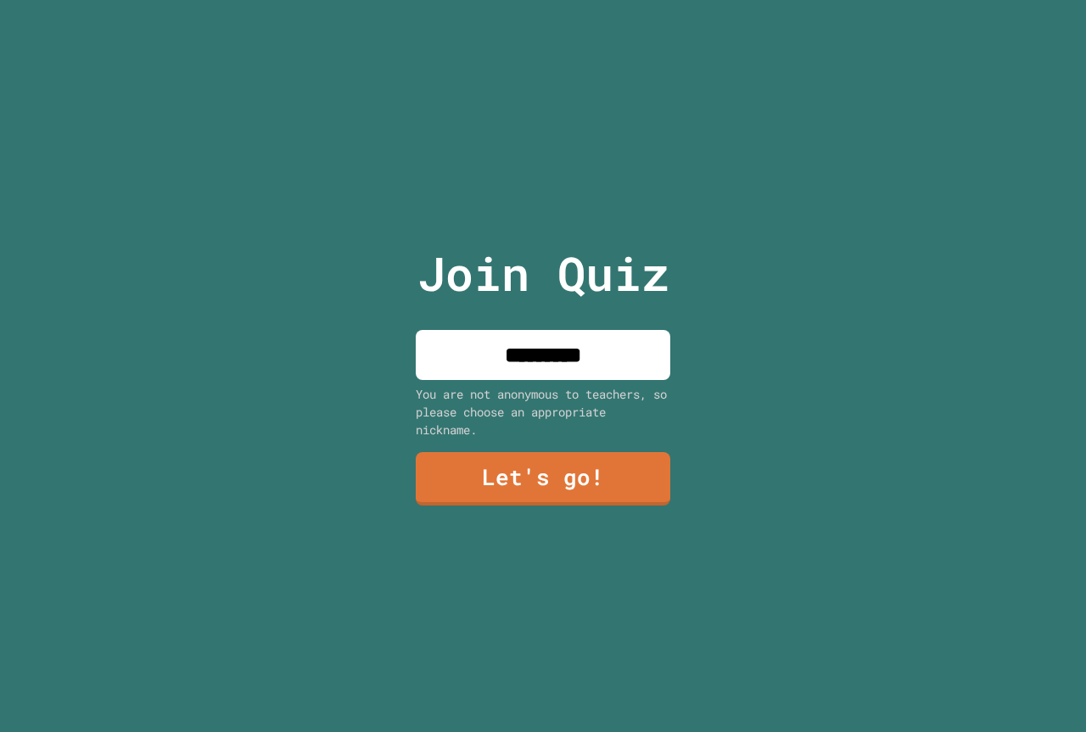
click at [516, 349] on input "*********" at bounding box center [543, 355] width 255 height 50
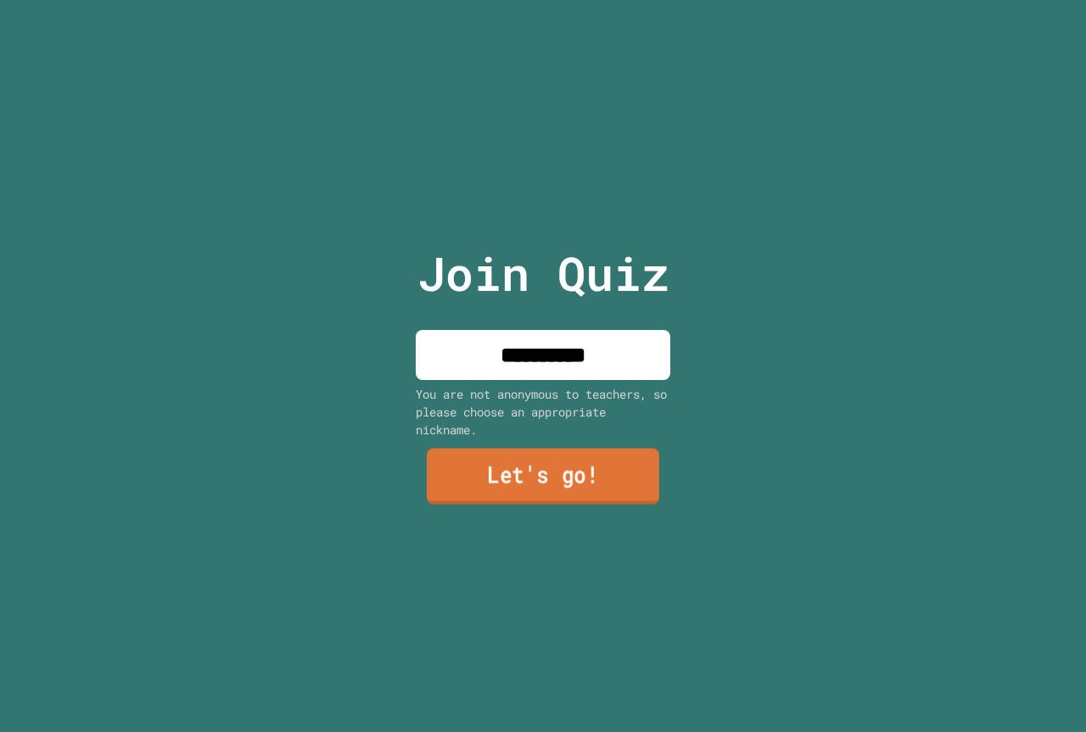
type input "**********"
click at [570, 480] on link "Let's go!" at bounding box center [542, 478] width 249 height 56
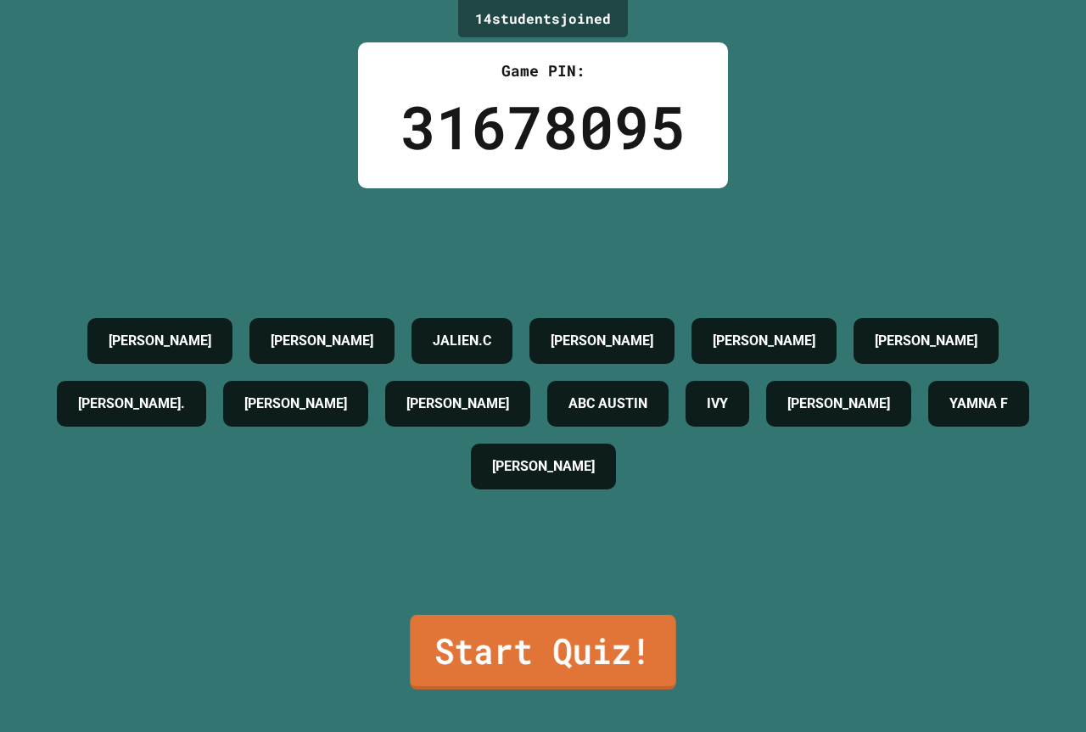
click at [564, 642] on link "Start Quiz!" at bounding box center [543, 652] width 266 height 75
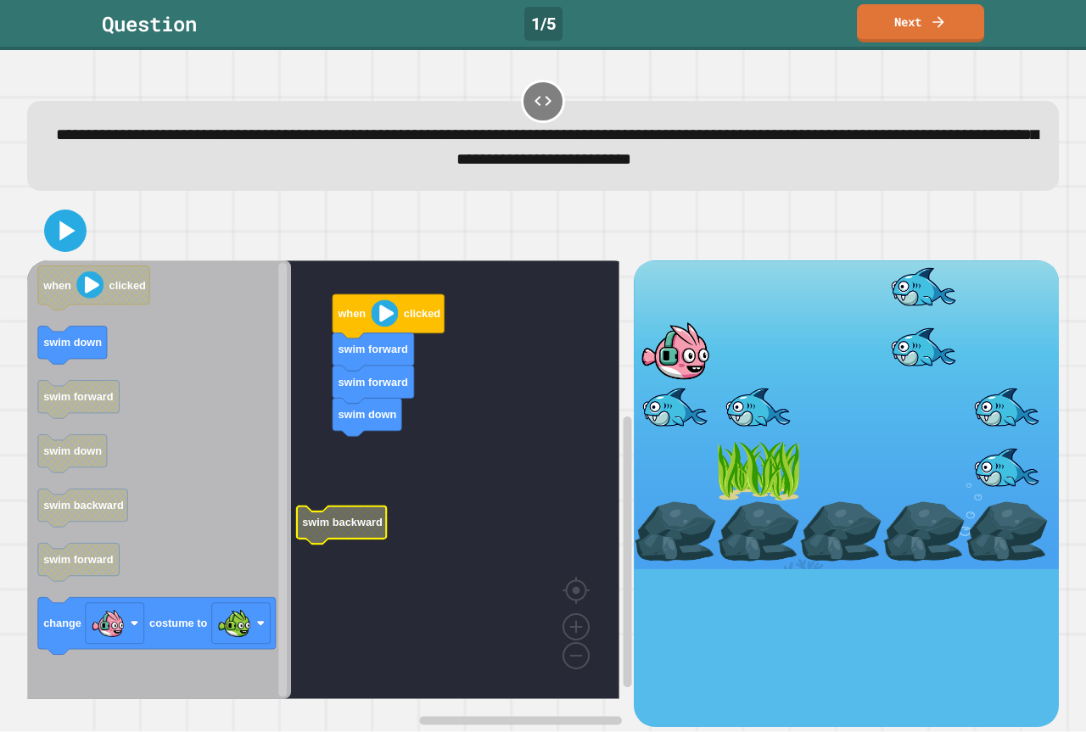
click at [181, 399] on icon "Blockly Workspace" at bounding box center [159, 480] width 264 height 439
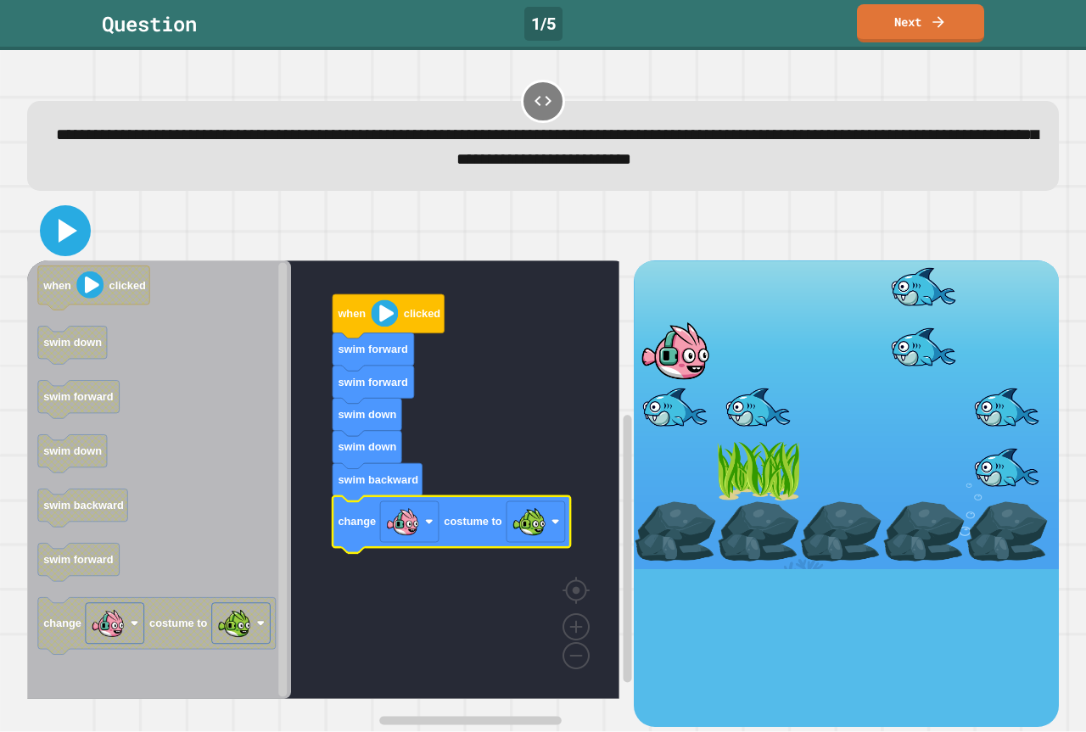
click at [67, 238] on icon at bounding box center [68, 231] width 19 height 24
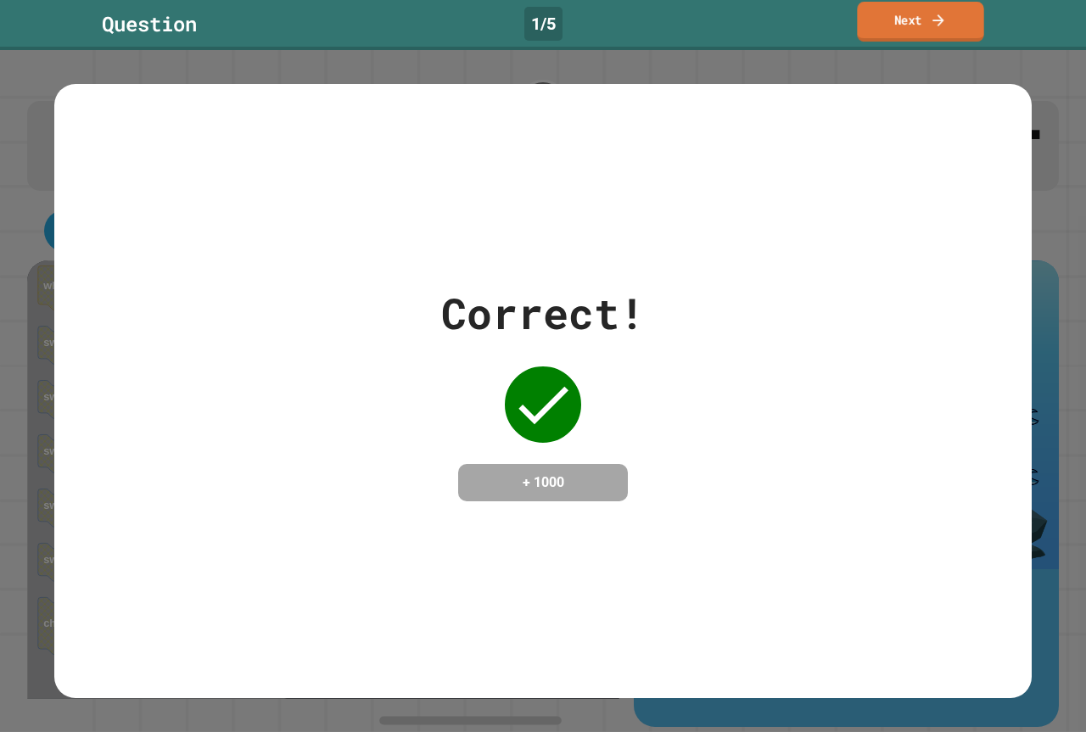
click at [970, 7] on link "Next" at bounding box center [920, 22] width 126 height 40
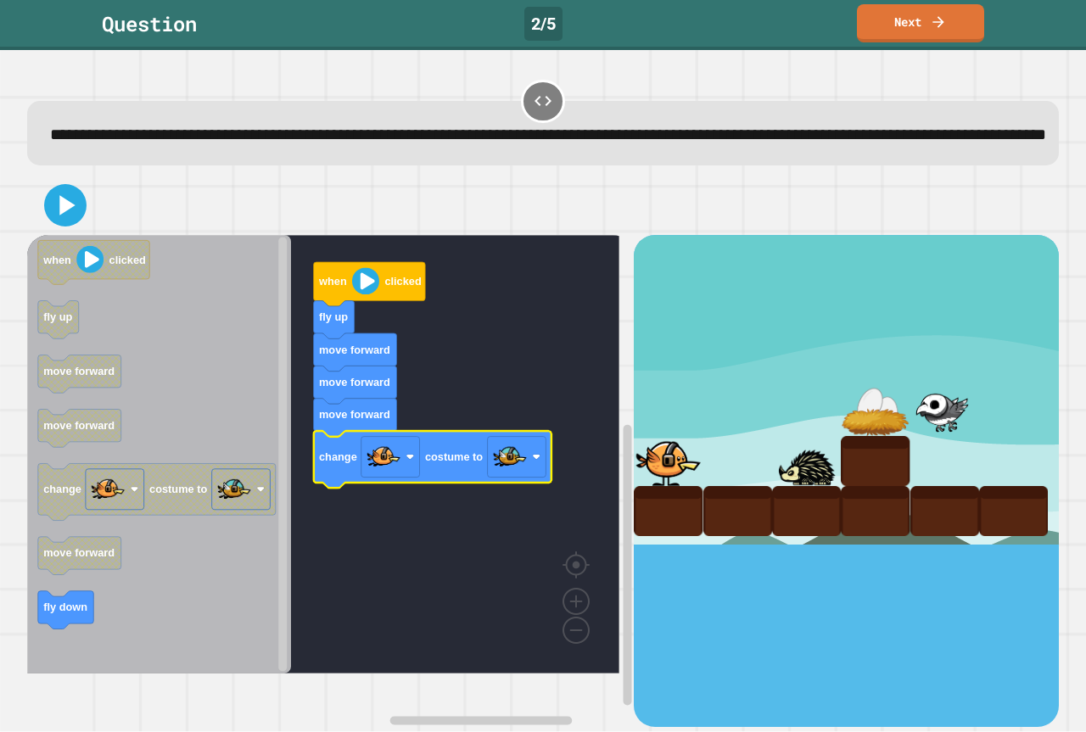
click at [81, 216] on icon at bounding box center [65, 205] width 34 height 34
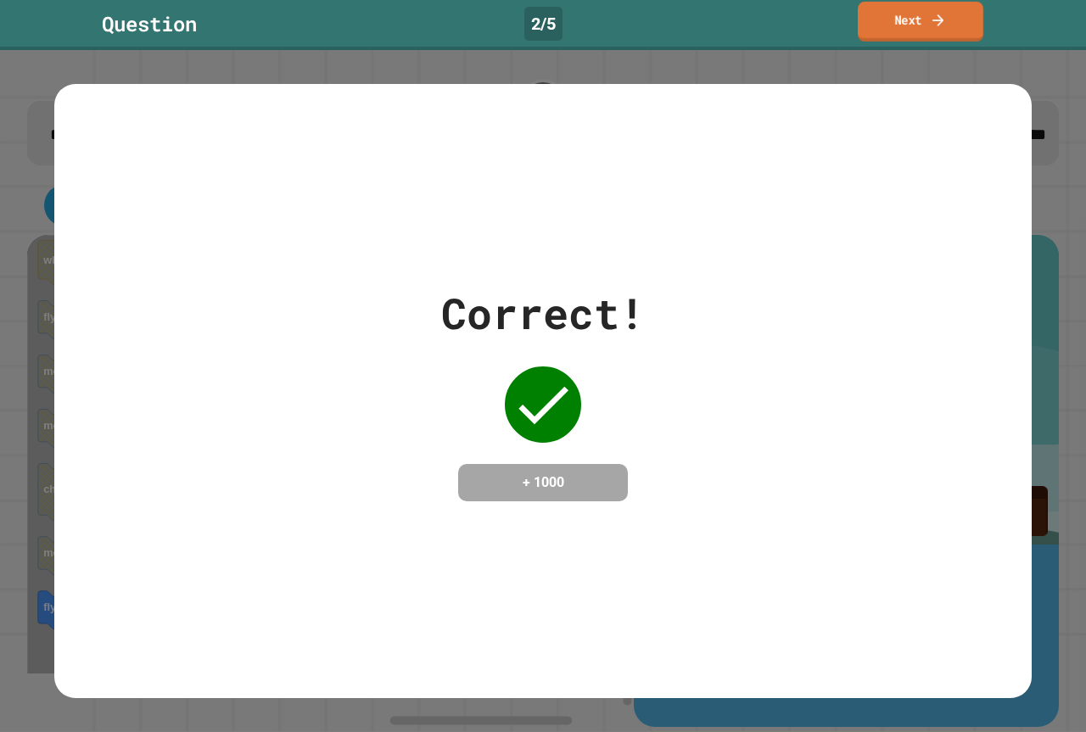
click at [884, 29] on link "Next" at bounding box center [921, 22] width 126 height 40
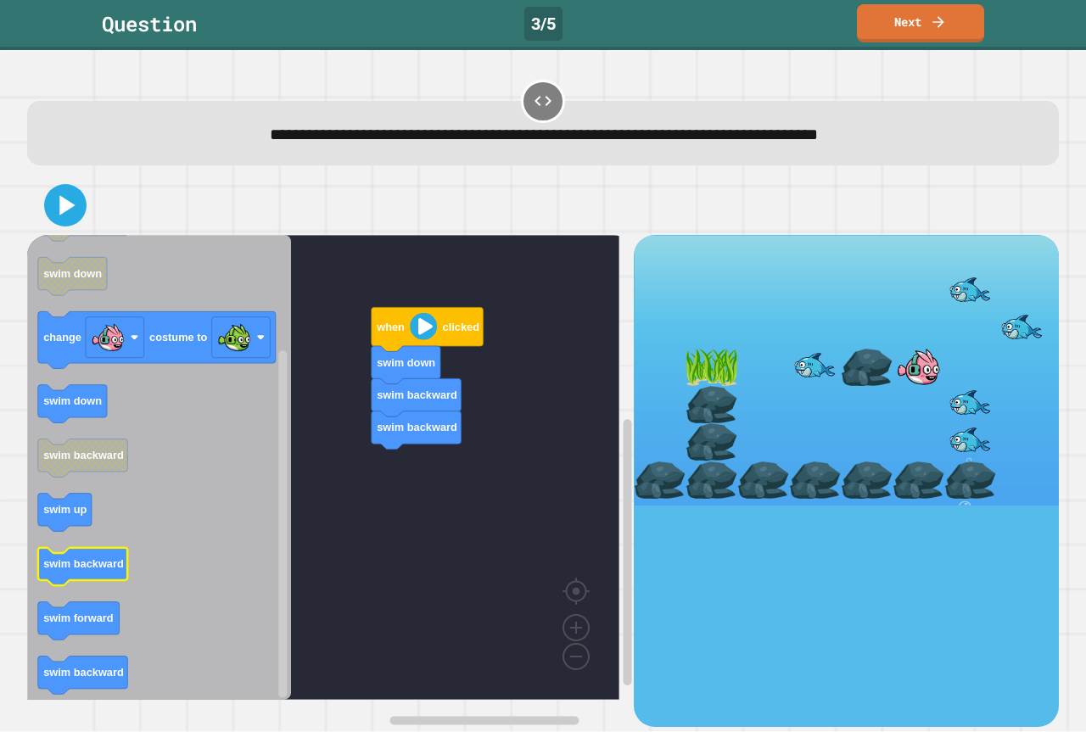
click at [92, 562] on icon "when clicked swim up swim backward swim down change costume to swim down swim b…" at bounding box center [159, 467] width 264 height 465
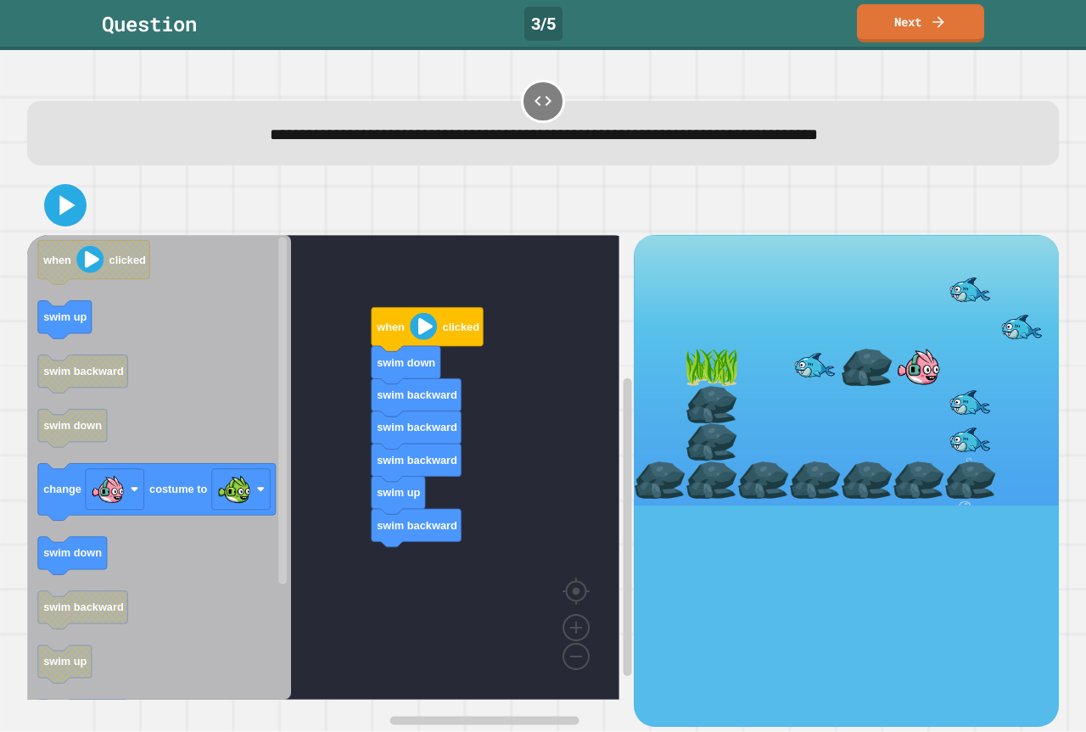
click at [388, 525] on div "when clicked swim down swim backward swim backward swim backward swim up swim b…" at bounding box center [330, 480] width 607 height 491
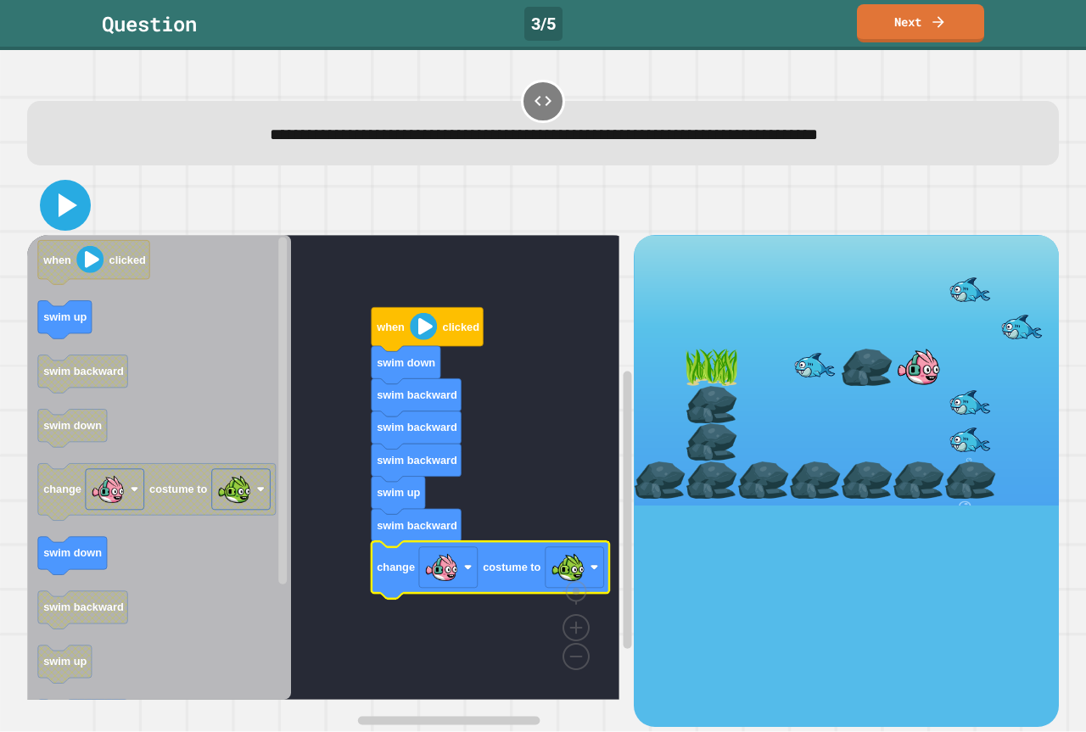
click at [75, 213] on icon at bounding box center [65, 205] width 41 height 41
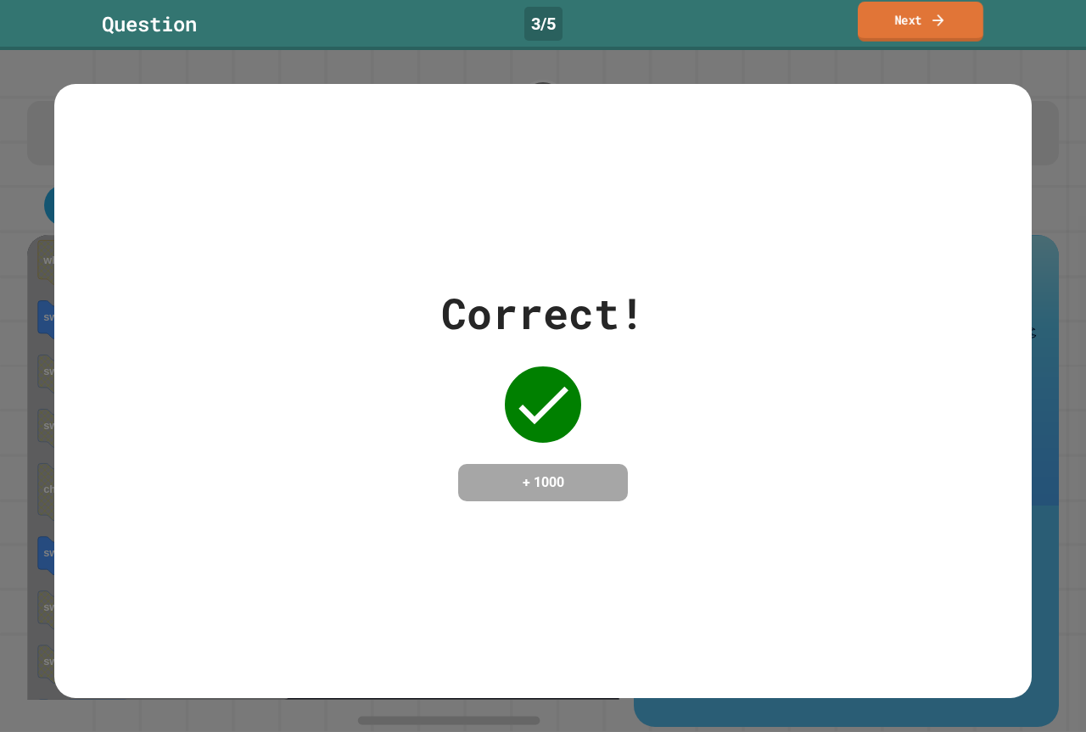
click at [893, 30] on link "Next" at bounding box center [921, 22] width 126 height 40
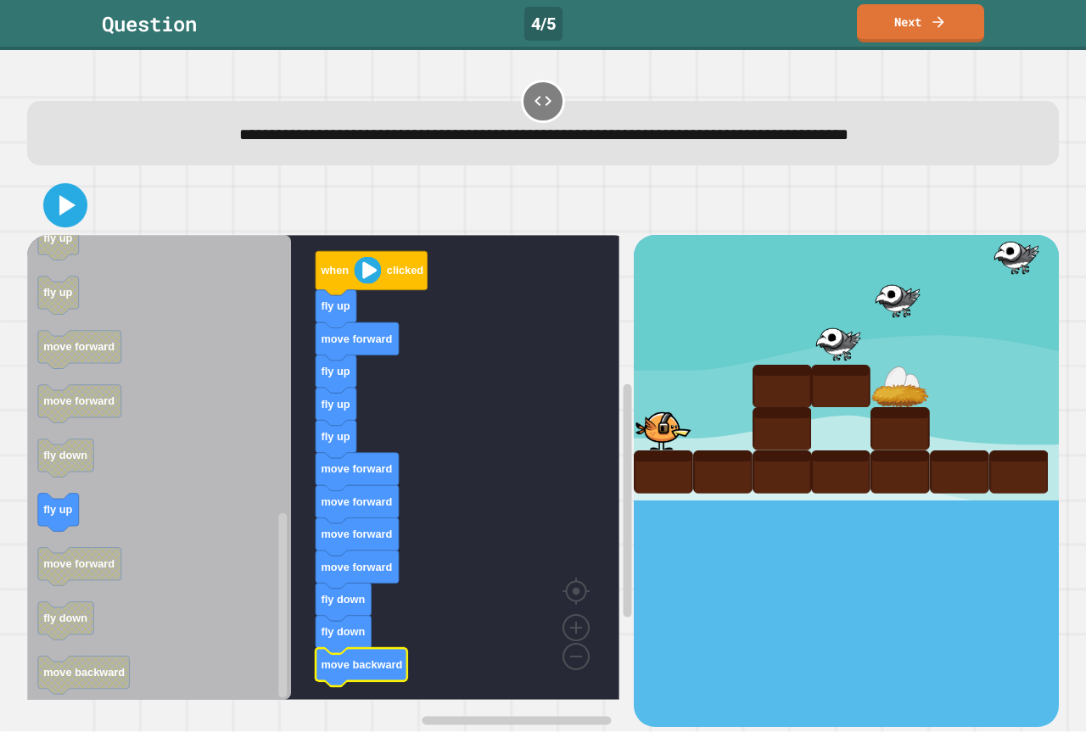
click at [58, 191] on icon at bounding box center [66, 206] width 36 height 36
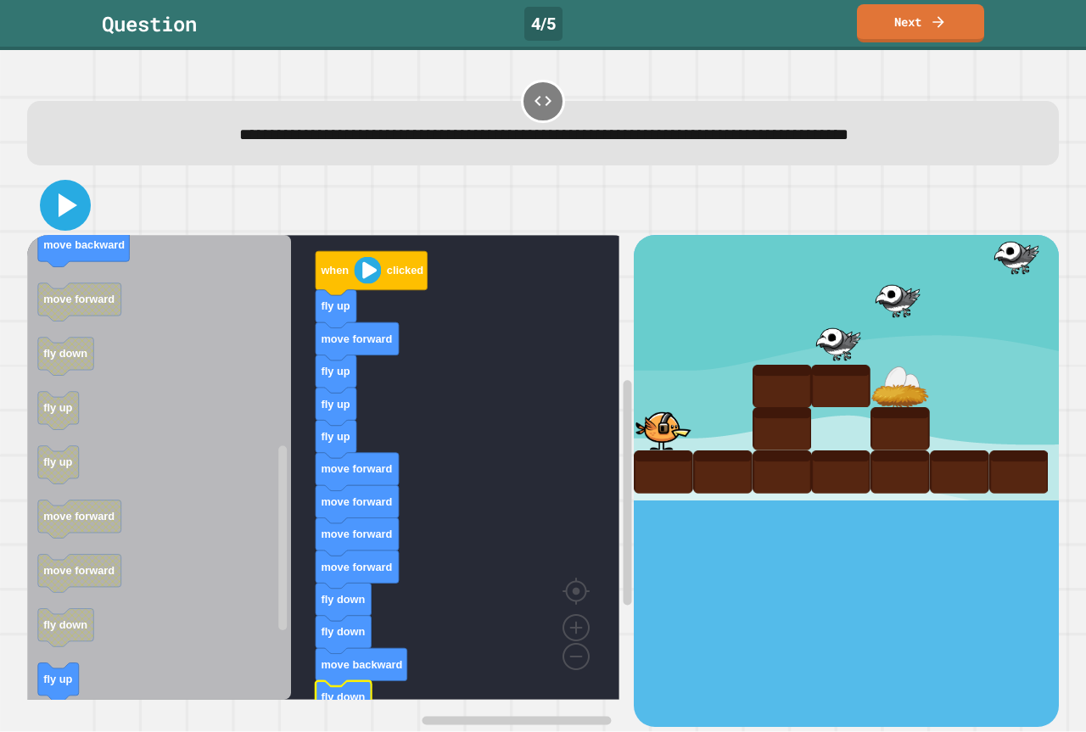
click at [79, 201] on icon at bounding box center [65, 205] width 41 height 41
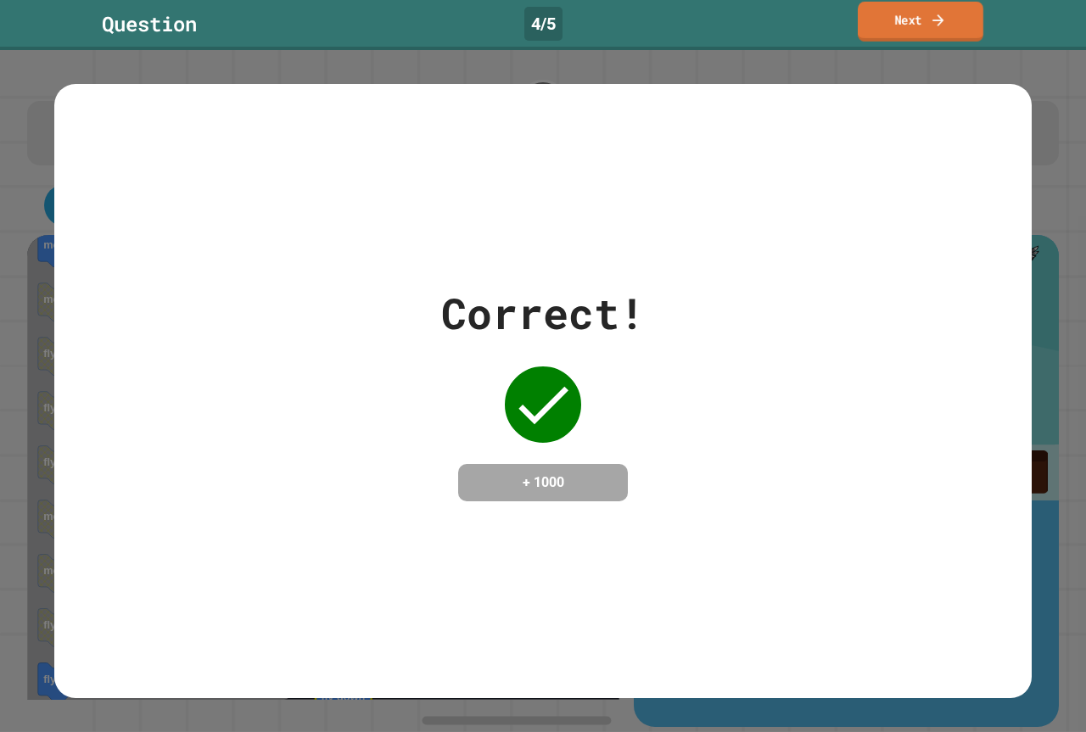
click at [939, 9] on link "Next" at bounding box center [921, 22] width 126 height 40
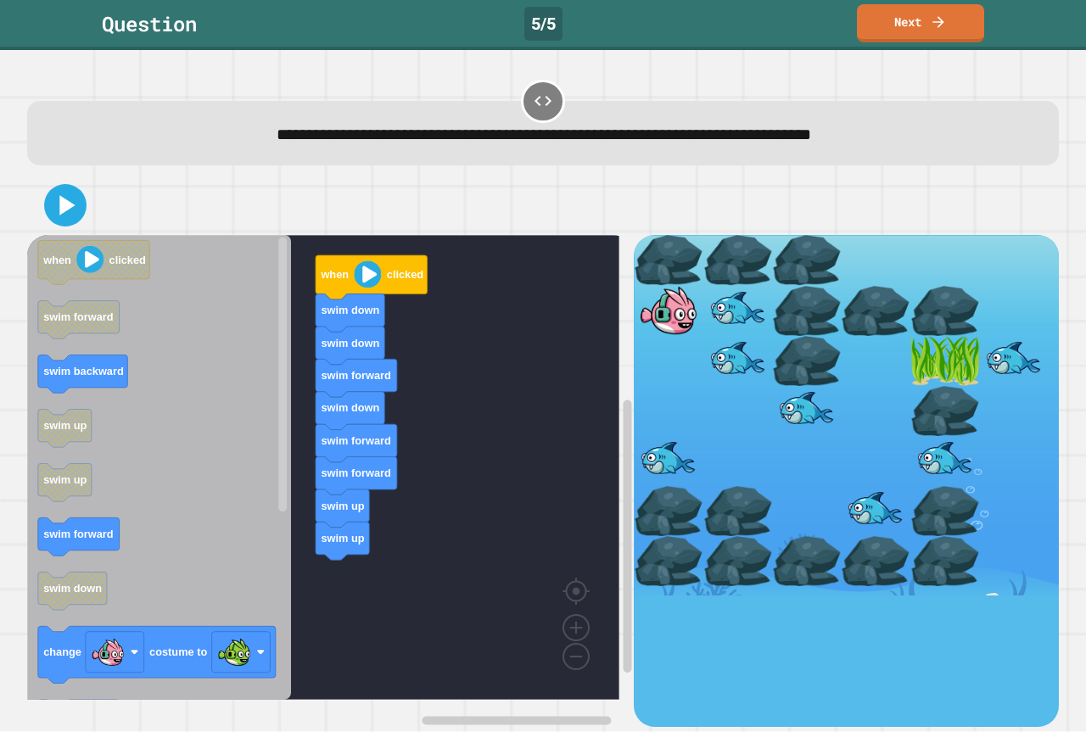
click at [277, 536] on div "when clicked swim down swim down swim forward swim down swim forward swim forwa…" at bounding box center [330, 480] width 607 height 491
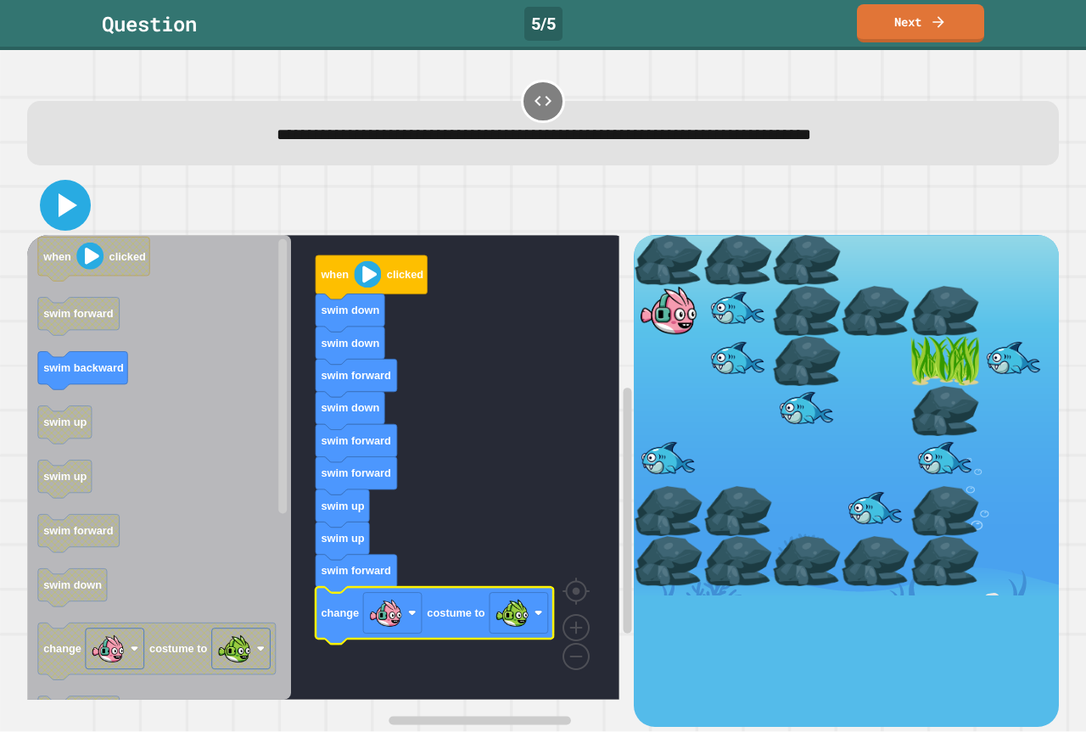
click at [73, 210] on icon at bounding box center [65, 205] width 41 height 41
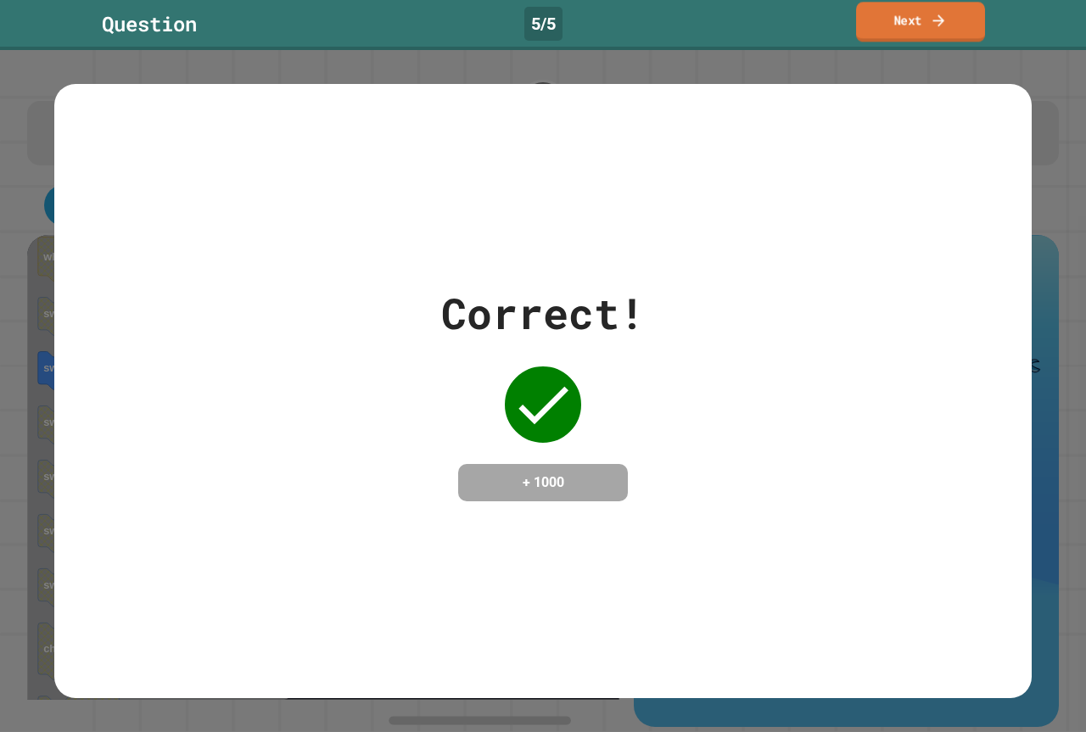
click at [962, 27] on link "Next" at bounding box center [920, 22] width 129 height 40
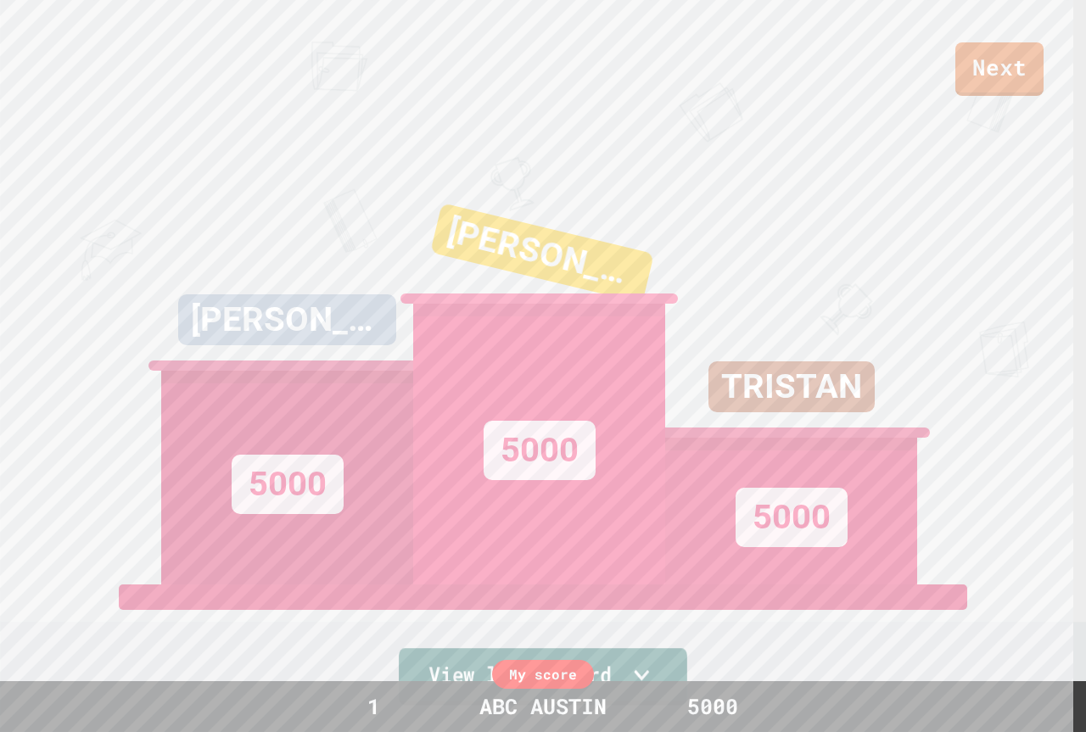
drag, startPoint x: 637, startPoint y: 680, endPoint x: 637, endPoint y: 668, distance: 11.9
click at [637, 677] on icon at bounding box center [641, 676] width 31 height 36
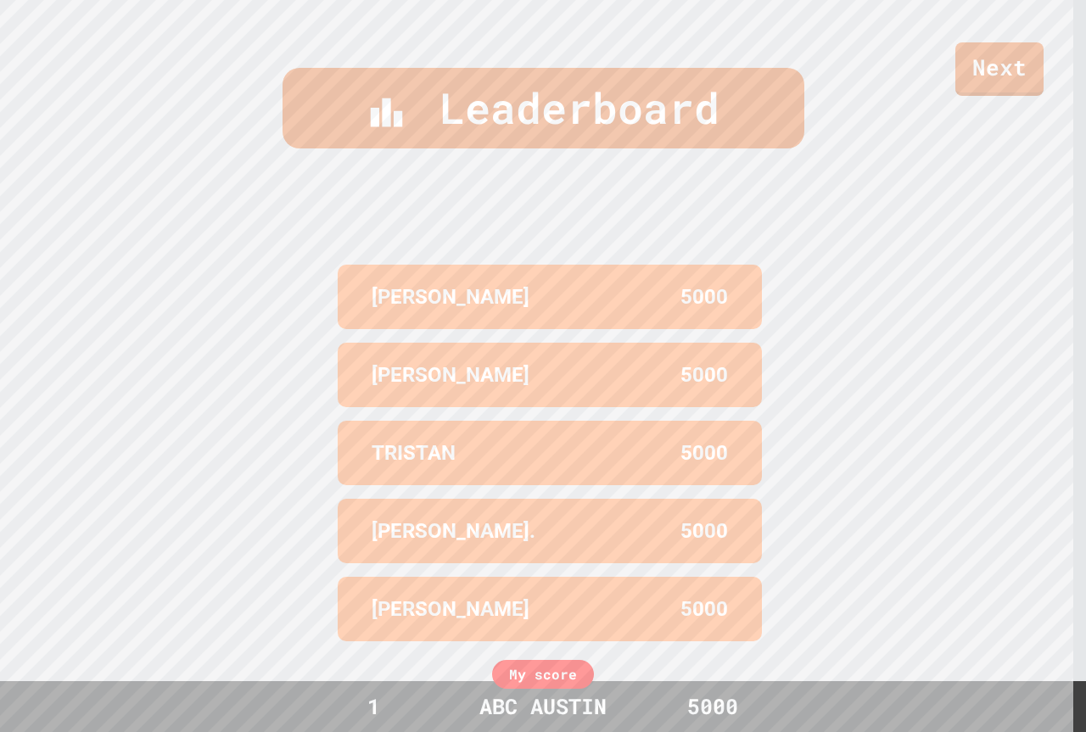
scroll to position [739, 0]
click at [978, 48] on link "Next" at bounding box center [1000, 68] width 92 height 56
